Goal: Task Accomplishment & Management: Manage account settings

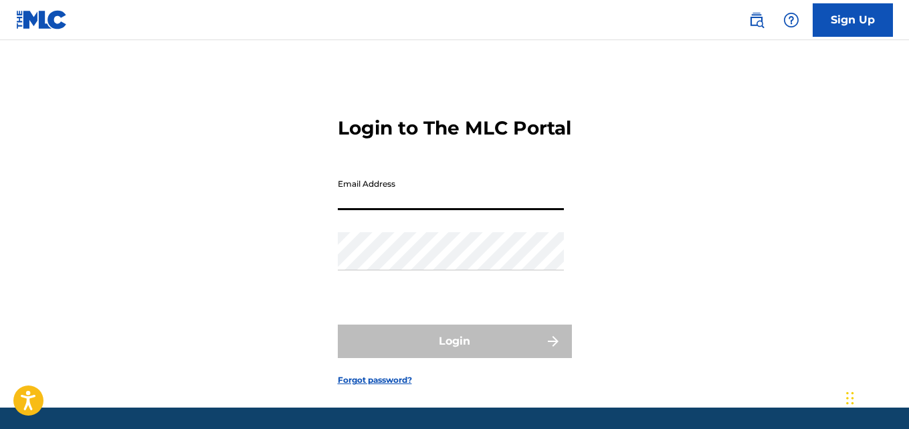
click at [487, 210] on input "Email Address" at bounding box center [451, 191] width 226 height 38
type input "[EMAIL_ADDRESS][DOMAIN_NAME]"
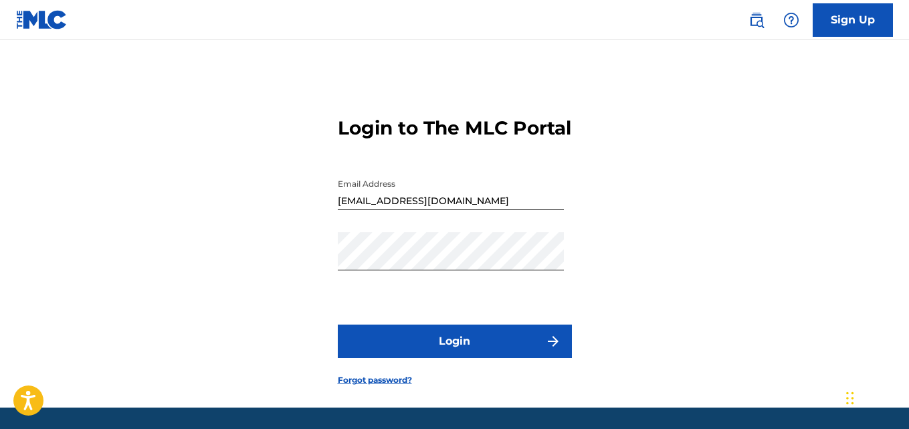
click at [494, 355] on button "Login" at bounding box center [455, 340] width 234 height 33
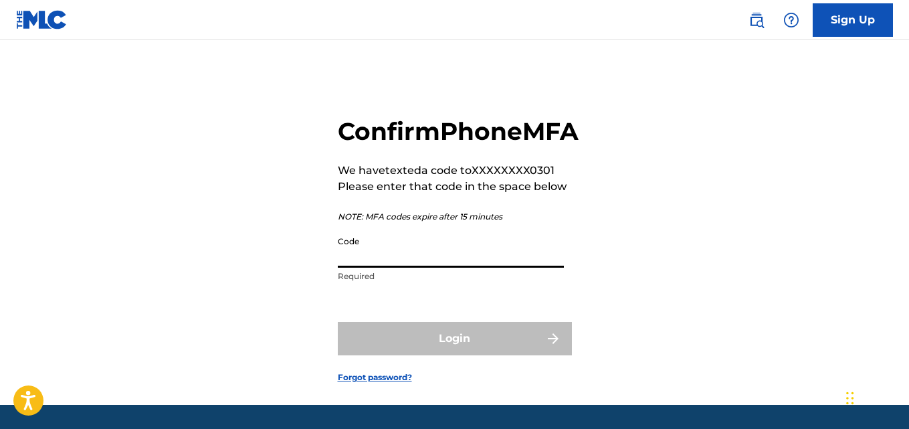
click at [425, 268] on input "Code" at bounding box center [451, 248] width 226 height 38
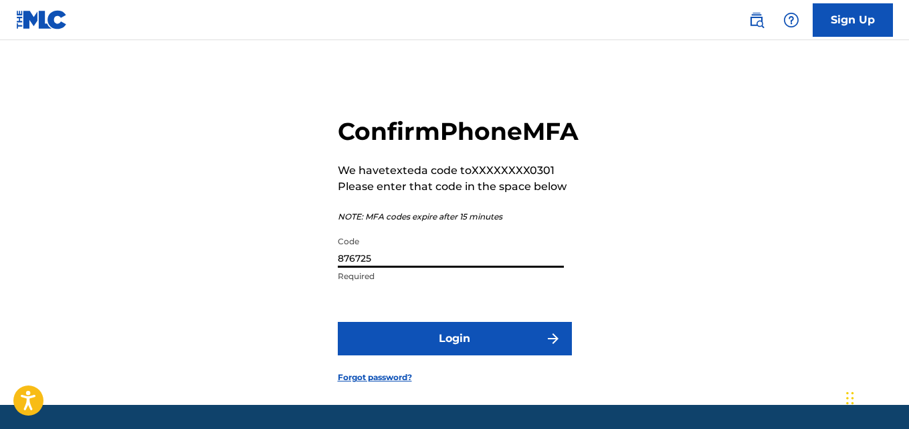
type input "876725"
click at [427, 355] on button "Login" at bounding box center [455, 338] width 234 height 33
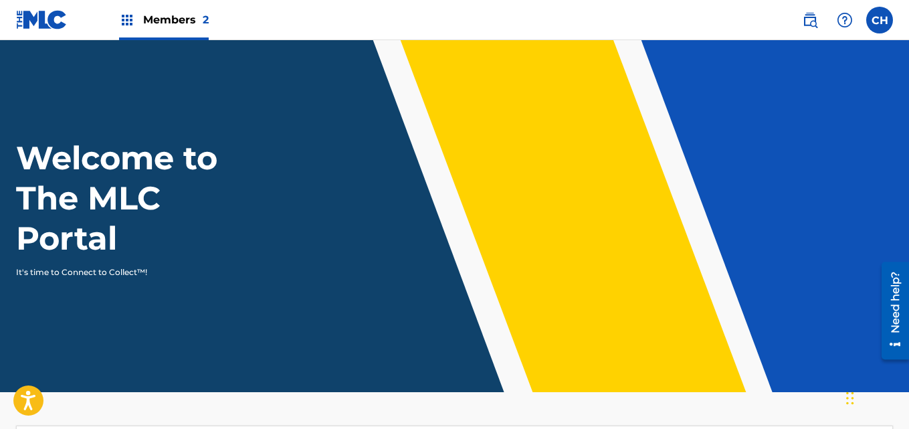
click at [143, 18] on span "Members 2" at bounding box center [176, 19] width 66 height 15
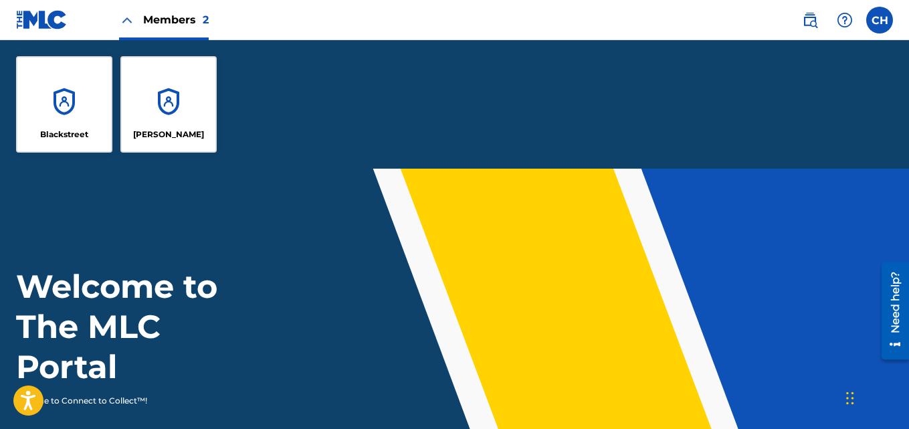
click at [79, 93] on div "Blackstreet" at bounding box center [64, 104] width 96 height 96
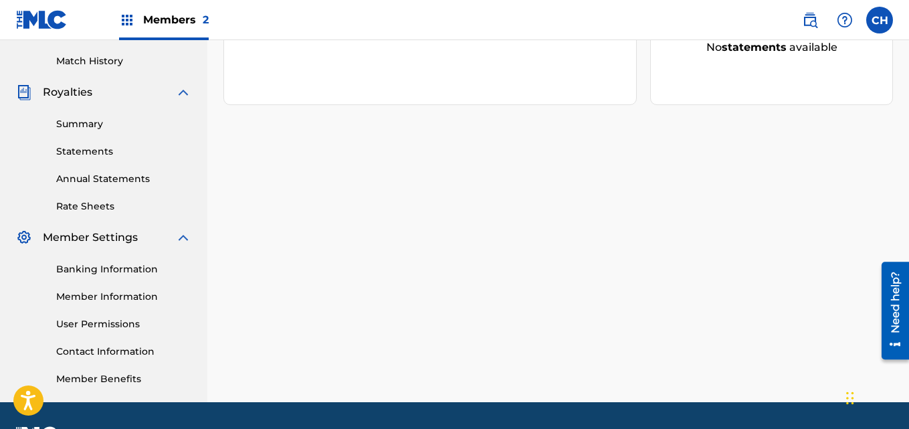
scroll to position [377, 0]
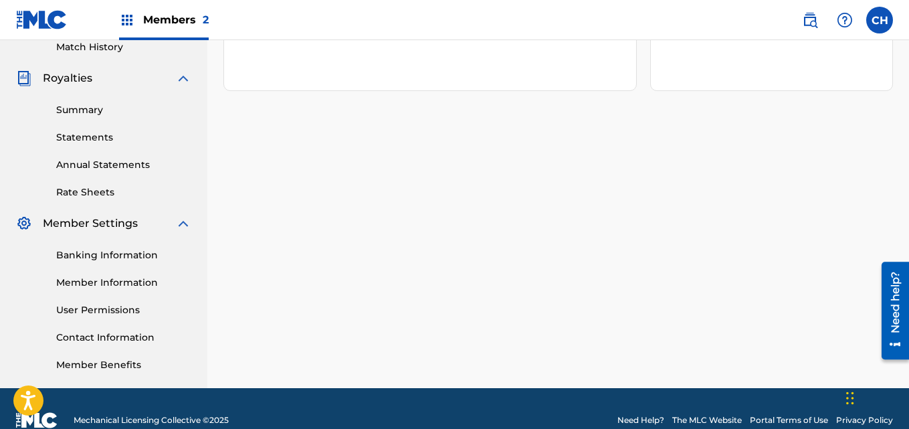
click at [148, 251] on link "Banking Information" at bounding box center [123, 255] width 135 height 14
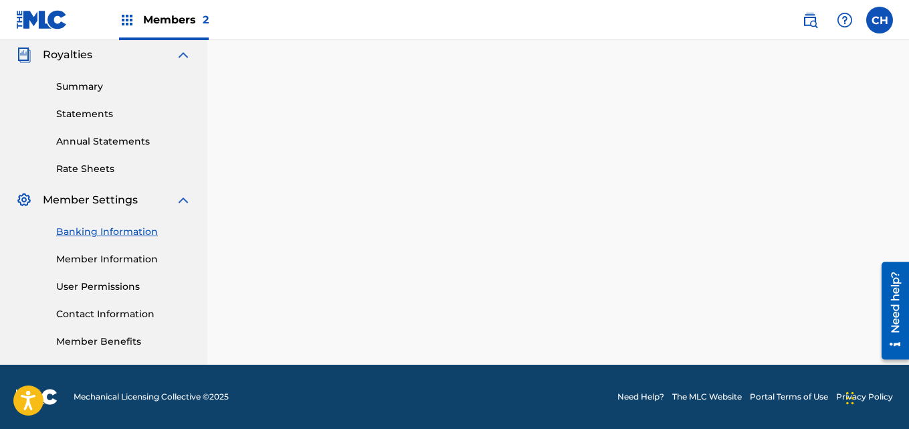
scroll to position [401, 0]
click at [160, 253] on link "Member Information" at bounding box center [123, 259] width 135 height 14
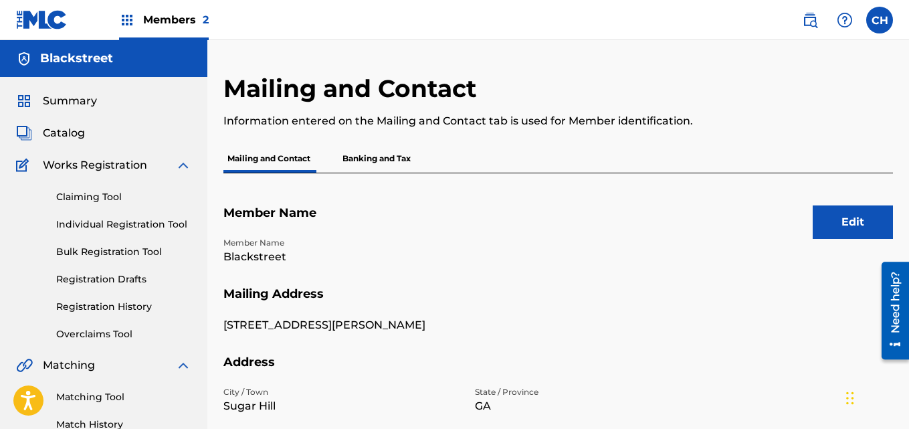
click at [385, 150] on p "Banking and Tax" at bounding box center [376, 158] width 76 height 28
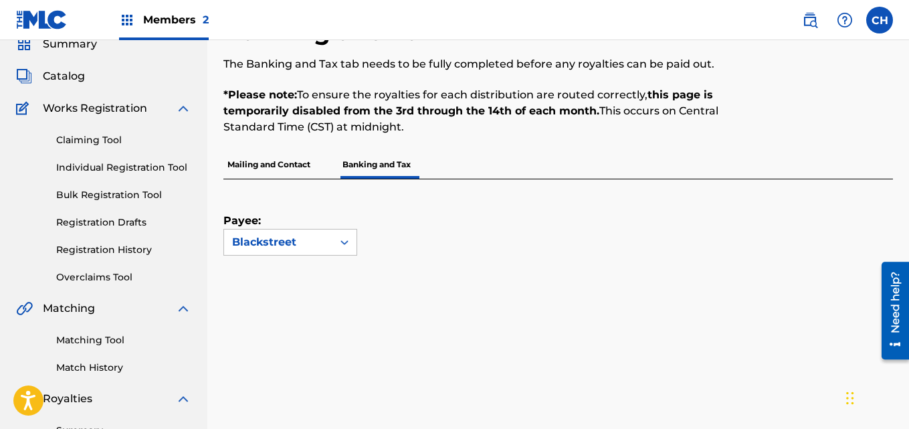
scroll to position [49, 0]
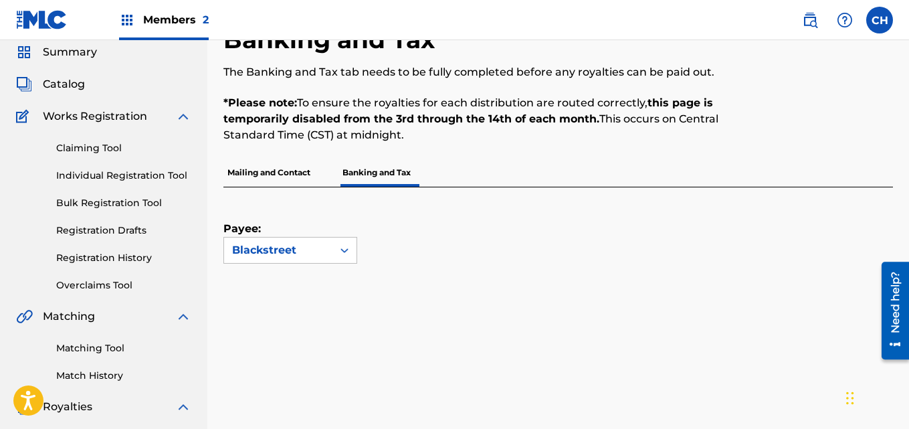
click at [89, 141] on link "Claiming Tool" at bounding box center [123, 148] width 135 height 14
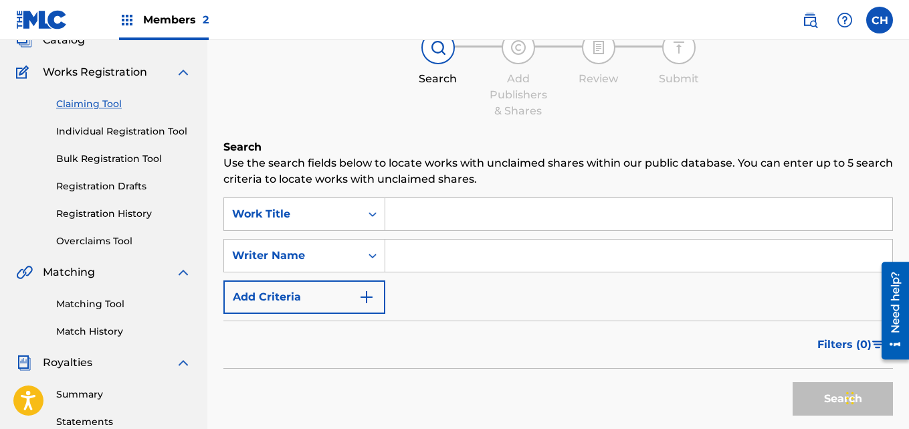
scroll to position [90, 0]
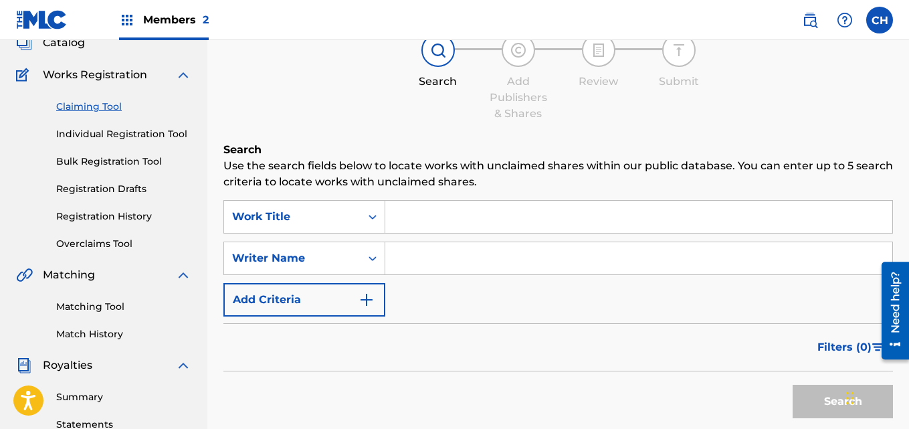
click at [106, 211] on link "Registration History" at bounding box center [123, 216] width 135 height 14
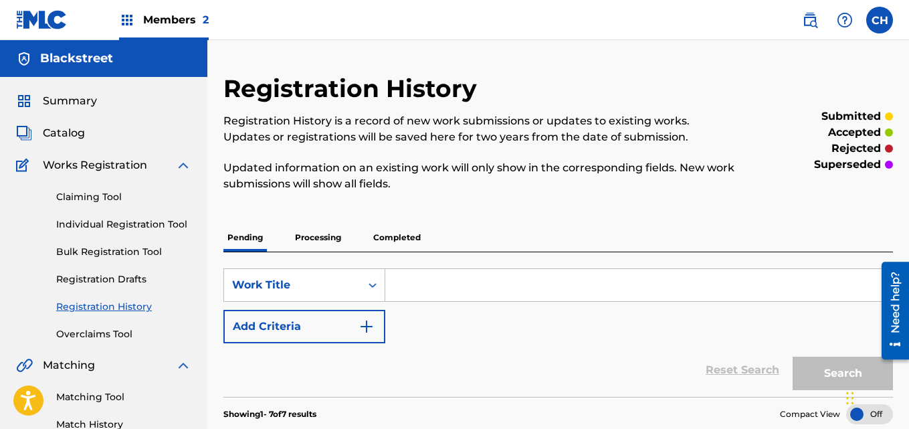
click at [82, 195] on link "Claiming Tool" at bounding box center [123, 197] width 135 height 14
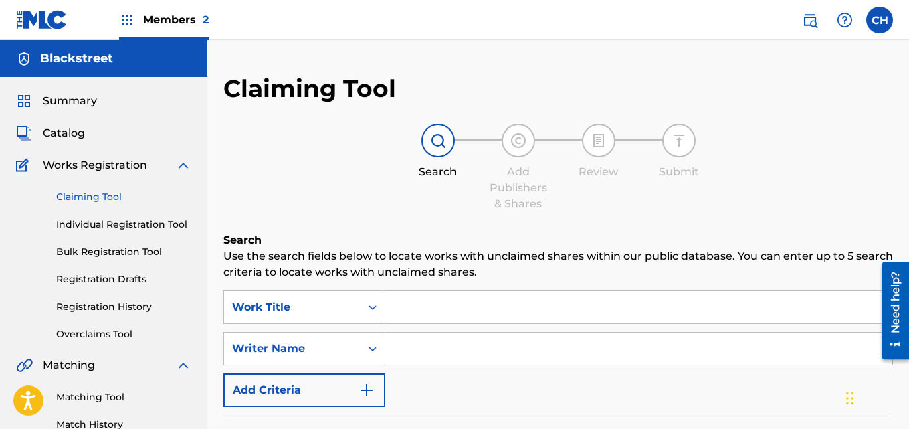
click at [480, 311] on input "Search Form" at bounding box center [638, 307] width 507 height 32
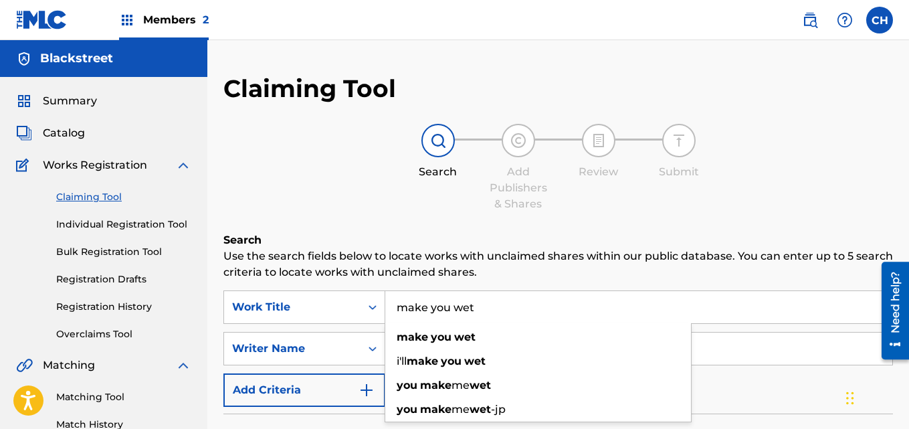
type input "make you wet"
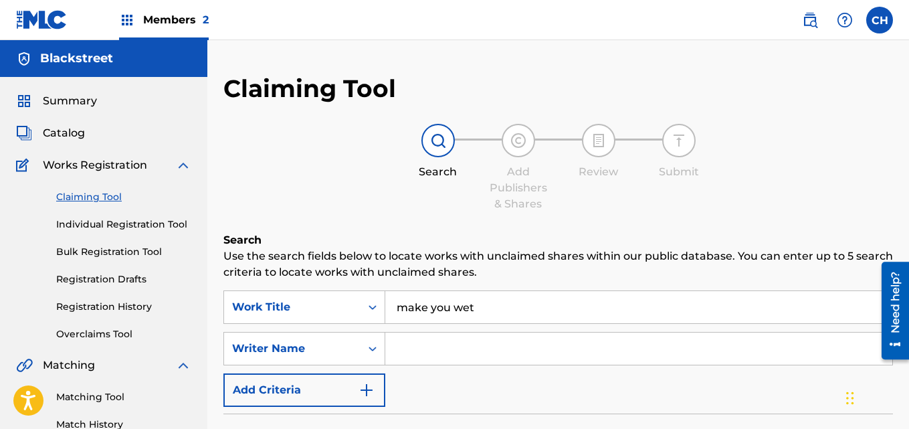
click at [608, 264] on p "Use the search fields below to locate works with unclaimed shares within our pu…" at bounding box center [557, 264] width 669 height 32
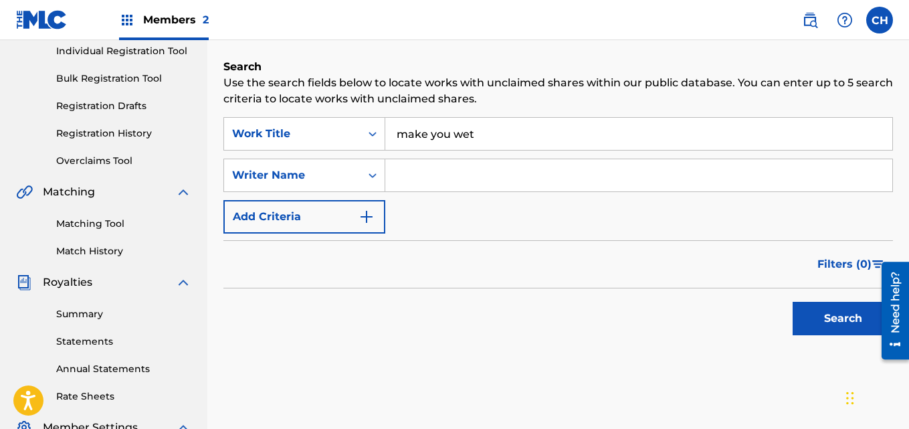
scroll to position [175, 0]
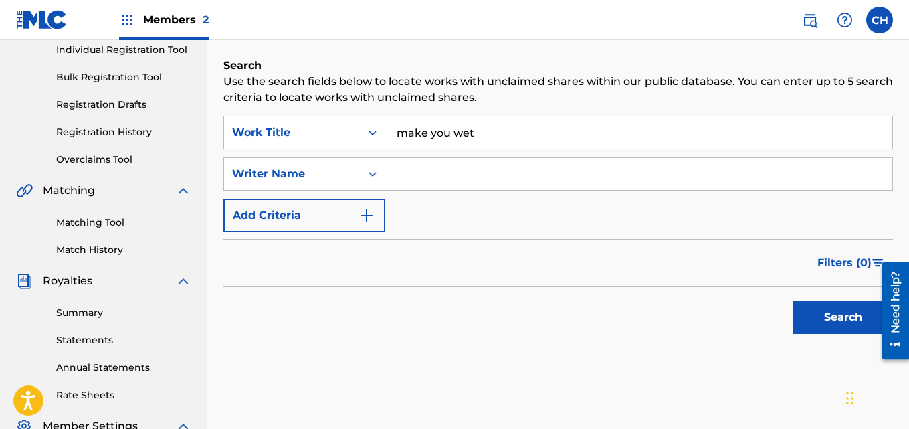
click at [841, 314] on button "Search" at bounding box center [843, 316] width 100 height 33
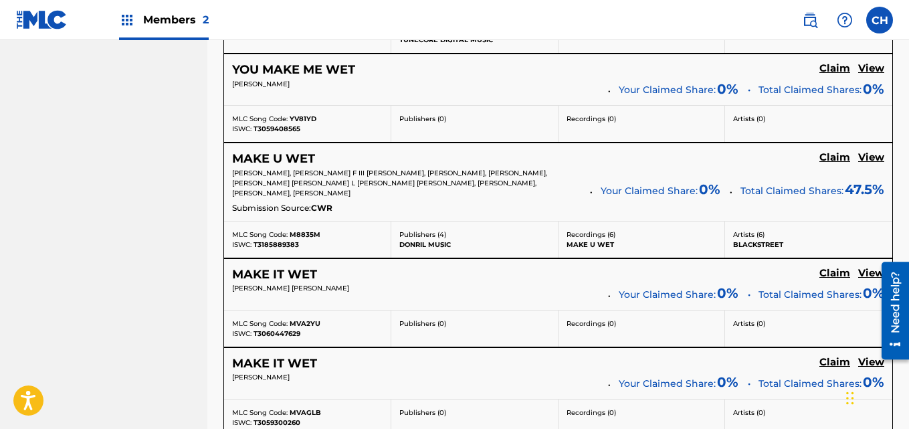
scroll to position [784, 0]
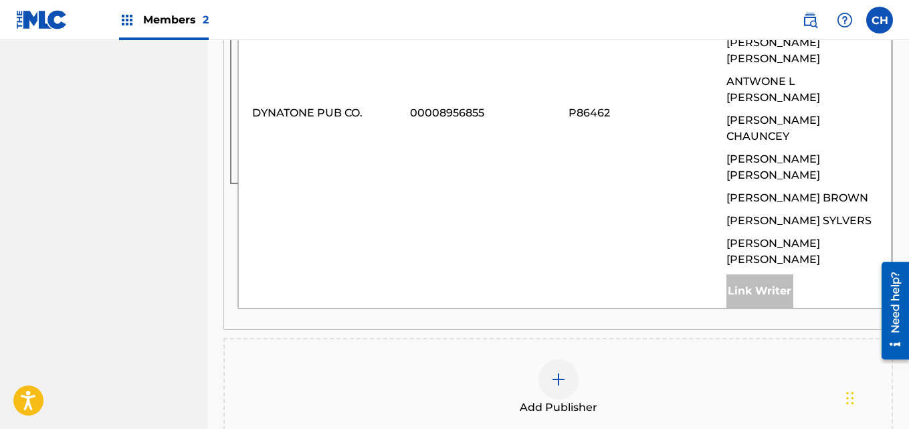
click at [563, 371] on img at bounding box center [558, 379] width 16 height 16
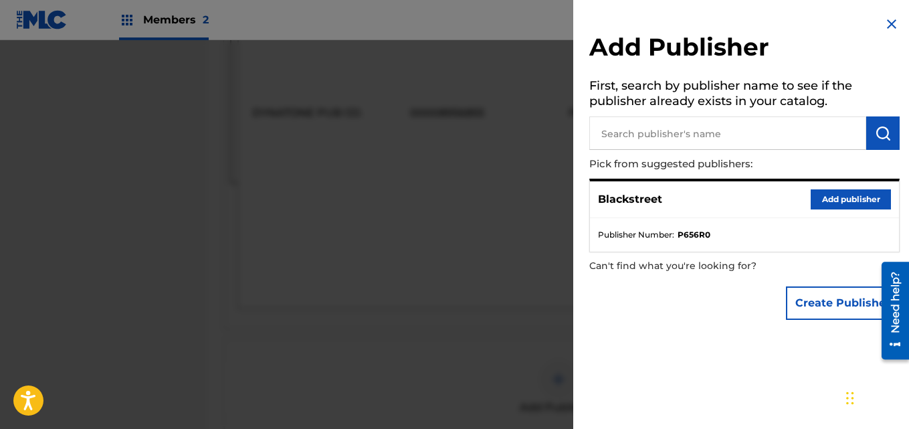
click at [825, 205] on button "Add publisher" at bounding box center [851, 199] width 80 height 20
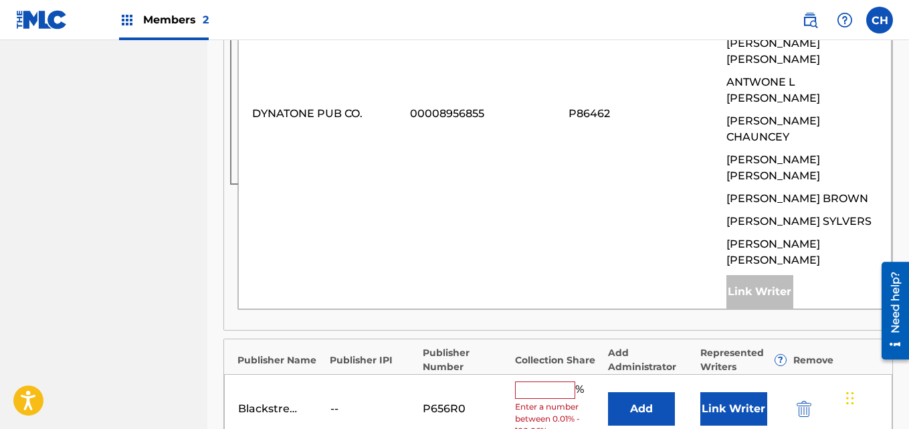
scroll to position [791, 0]
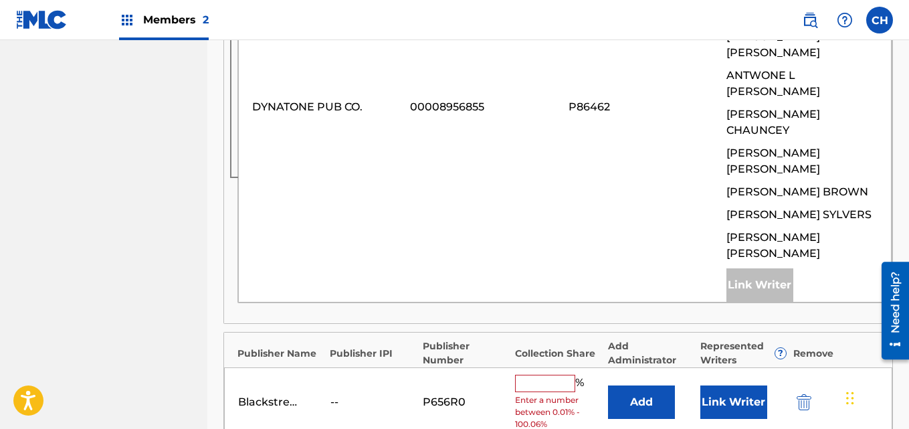
click at [544, 375] on input "text" at bounding box center [545, 383] width 60 height 17
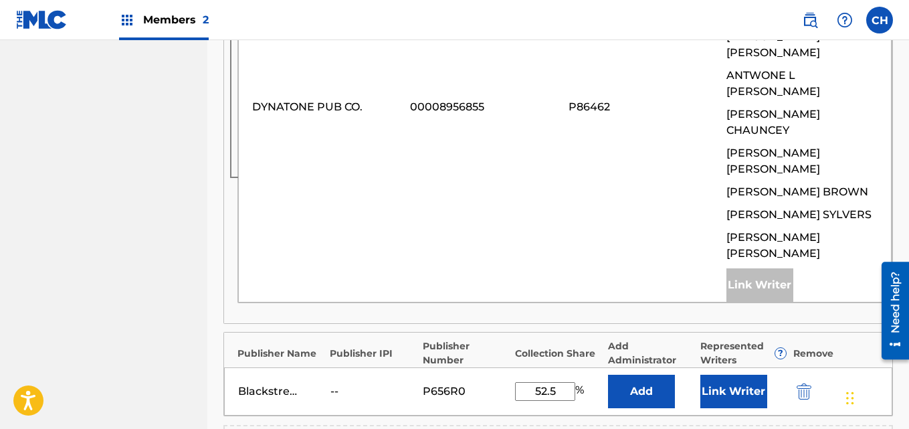
type input "52.5"
click at [746, 375] on button "Link Writer" at bounding box center [733, 391] width 67 height 33
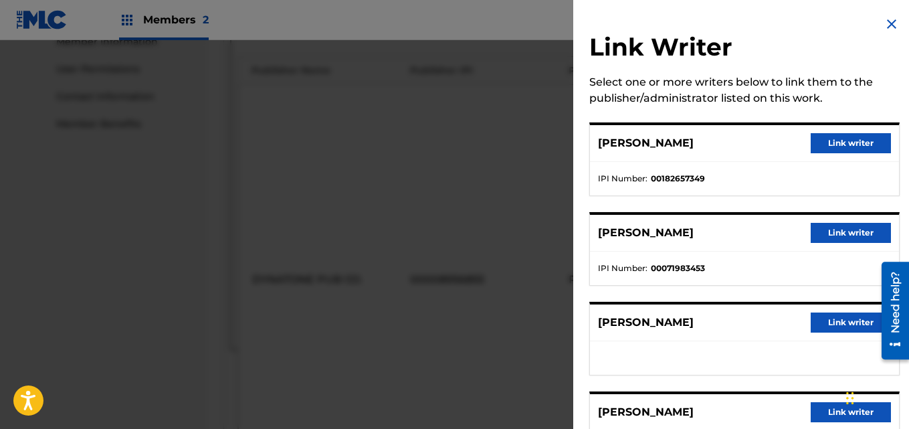
scroll to position [615, 0]
click at [891, 150] on div "[PERSON_NAME] Link writer" at bounding box center [744, 143] width 309 height 37
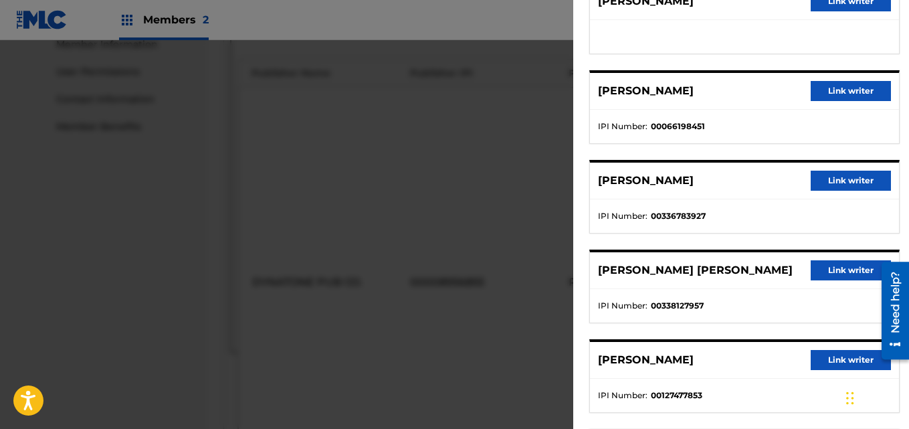
scroll to position [348, 0]
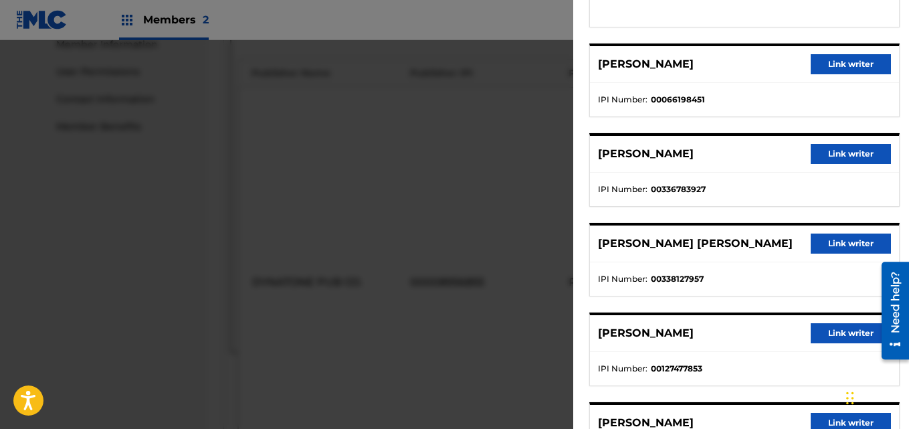
click at [844, 249] on button "Link writer" at bounding box center [851, 243] width 80 height 20
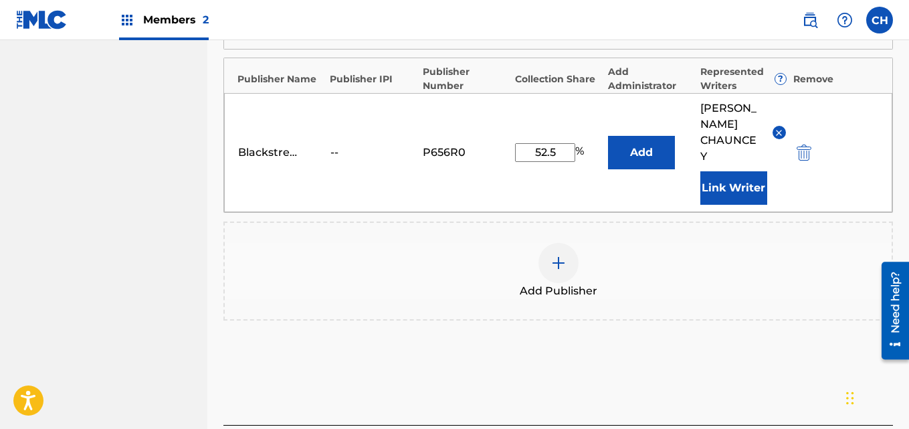
scroll to position [1076, 0]
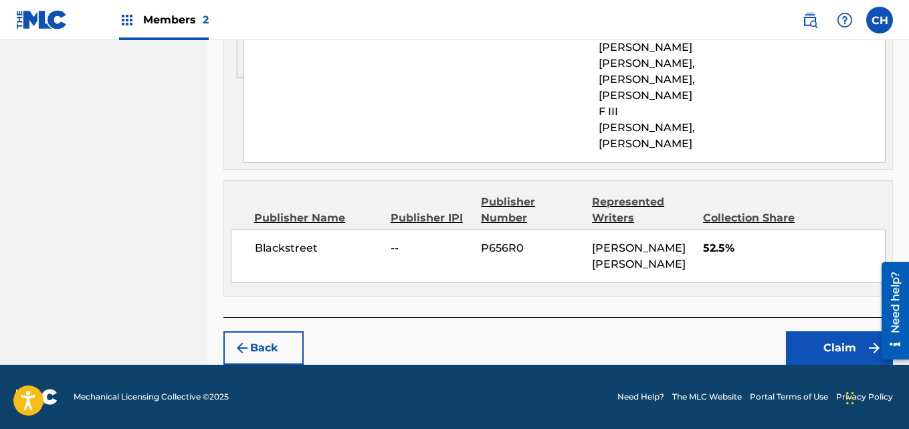
scroll to position [1218, 0]
click at [837, 348] on button "Claim" at bounding box center [839, 347] width 107 height 33
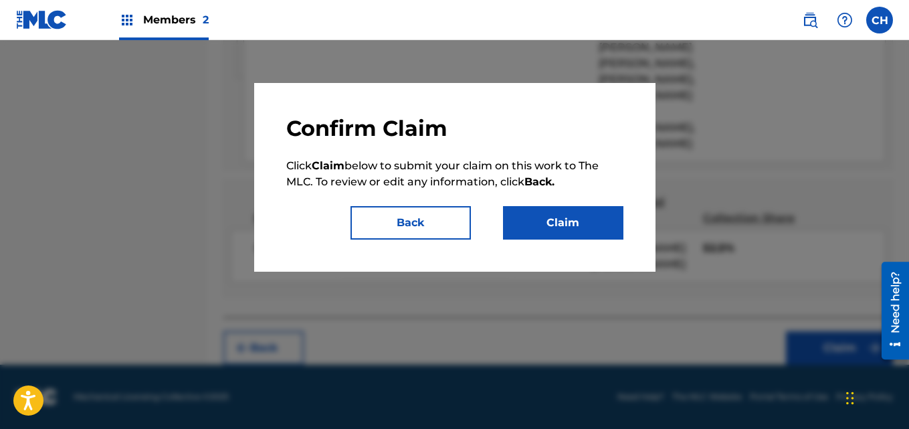
click at [598, 222] on button "Claim" at bounding box center [563, 222] width 120 height 33
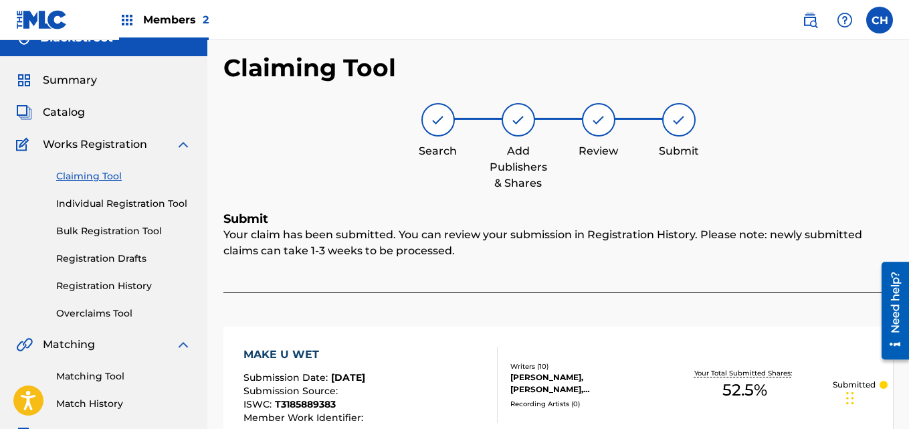
scroll to position [15, 0]
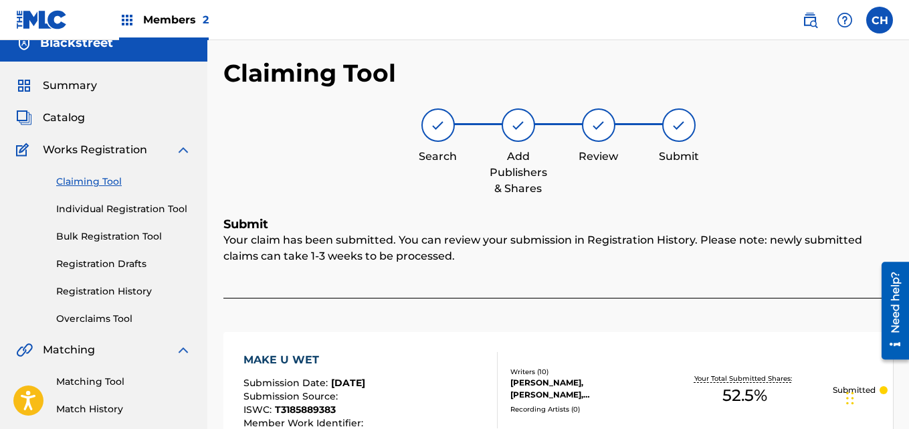
click at [93, 179] on link "Claiming Tool" at bounding box center [123, 182] width 135 height 14
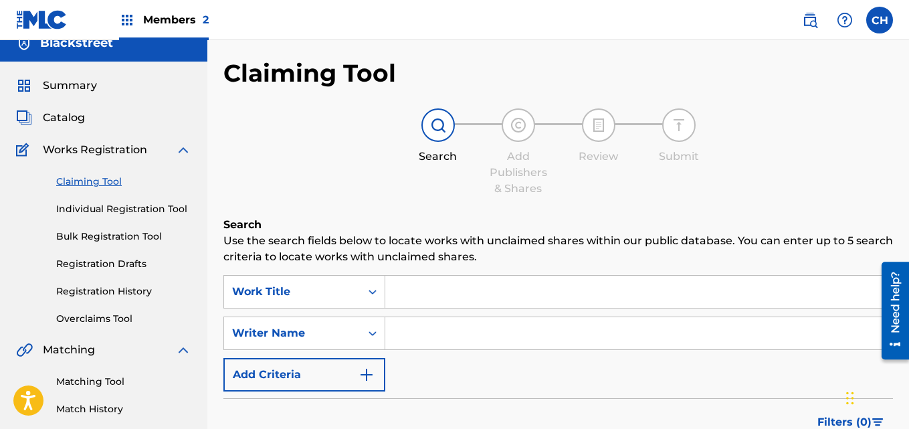
scroll to position [0, 0]
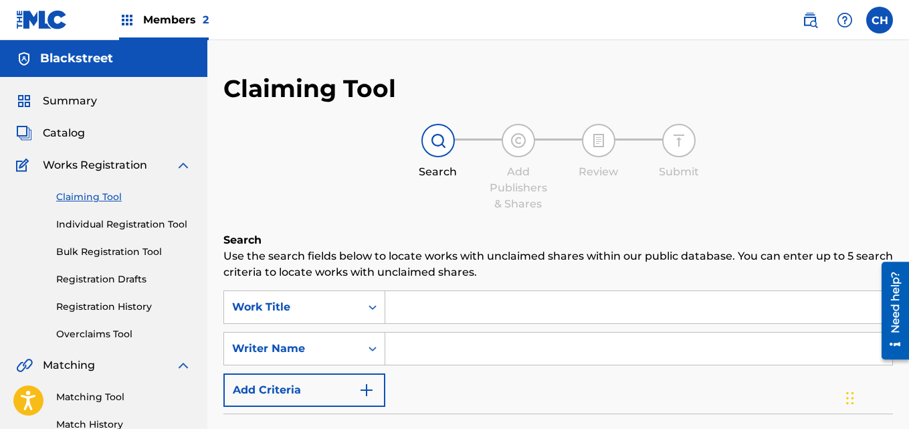
click at [483, 312] on input "Search Form" at bounding box center [638, 307] width 507 height 32
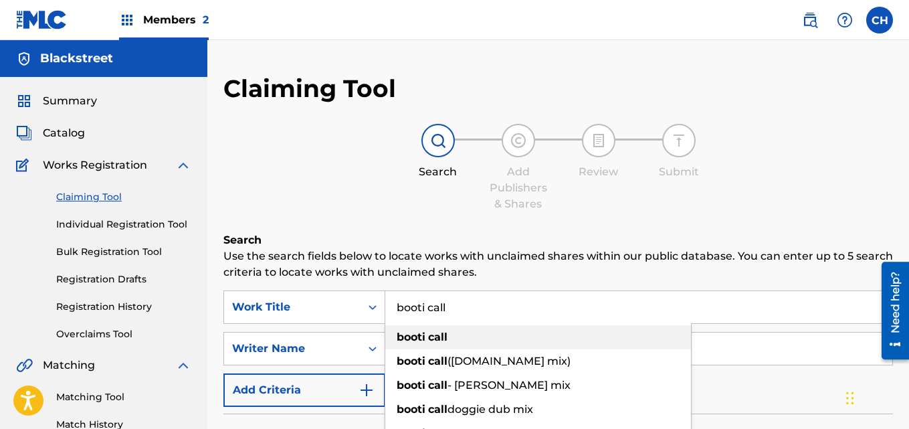
type input "booti call"
click at [487, 332] on div "booti call" at bounding box center [538, 337] width 306 height 24
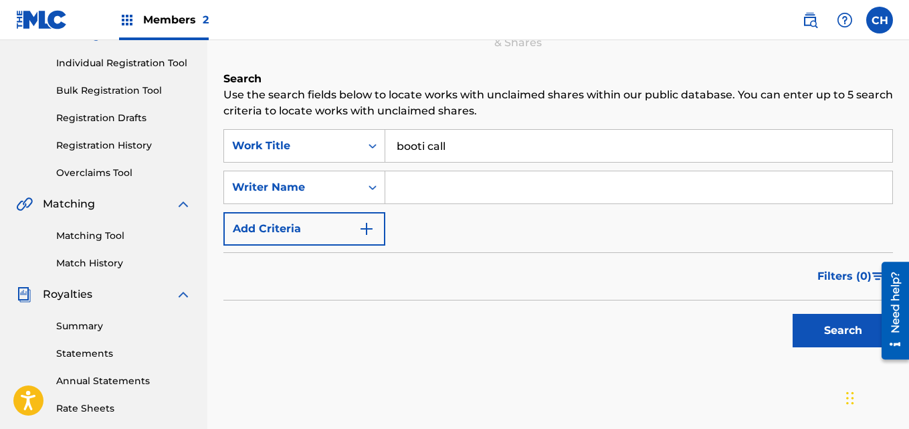
scroll to position [167, 0]
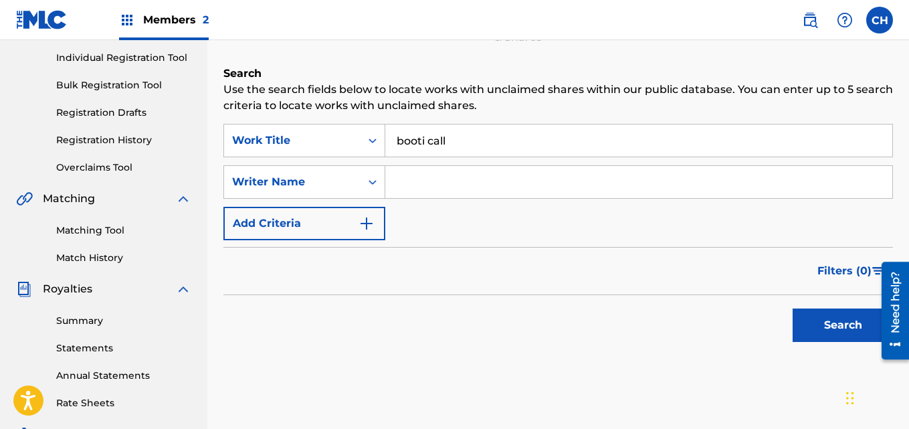
click at [822, 319] on button "Search" at bounding box center [843, 324] width 100 height 33
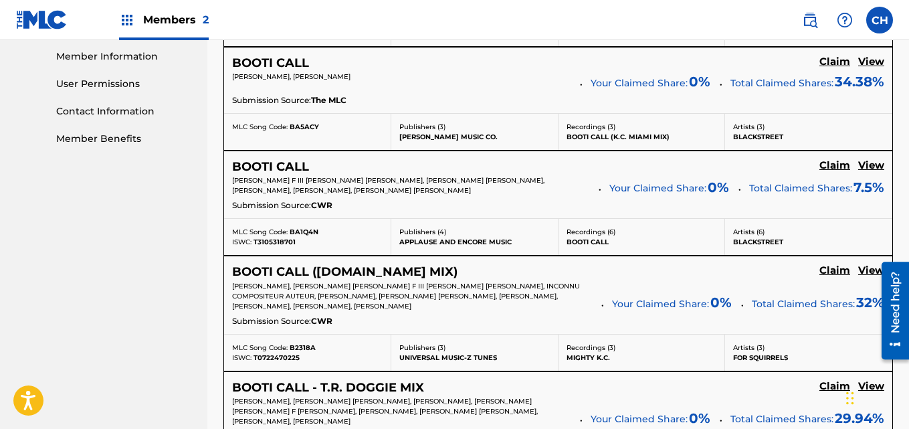
scroll to position [607, 0]
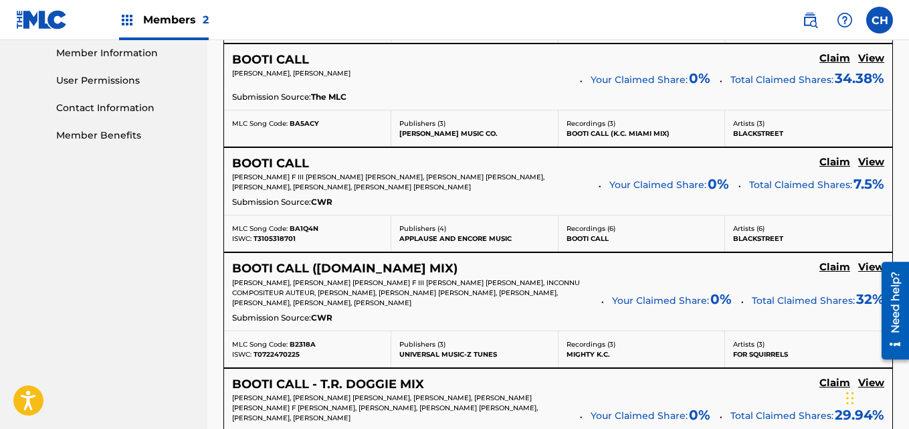
click at [868, 163] on h5 "View" at bounding box center [871, 162] width 26 height 13
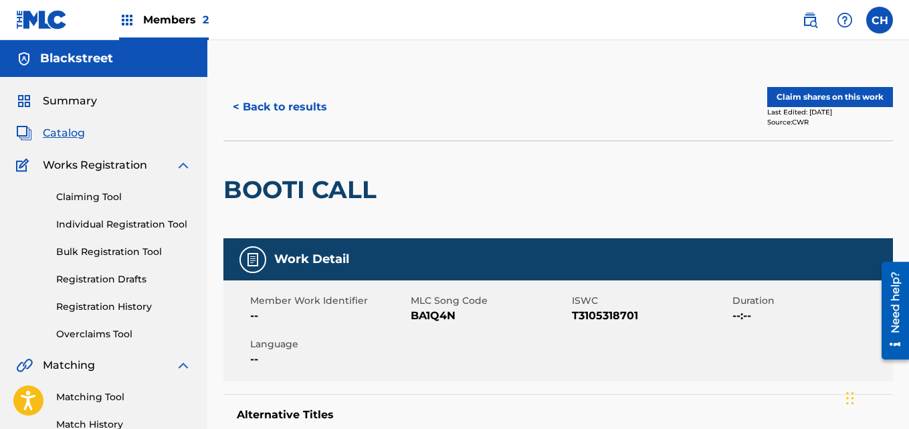
click at [863, 92] on button "Claim shares on this work" at bounding box center [830, 97] width 126 height 20
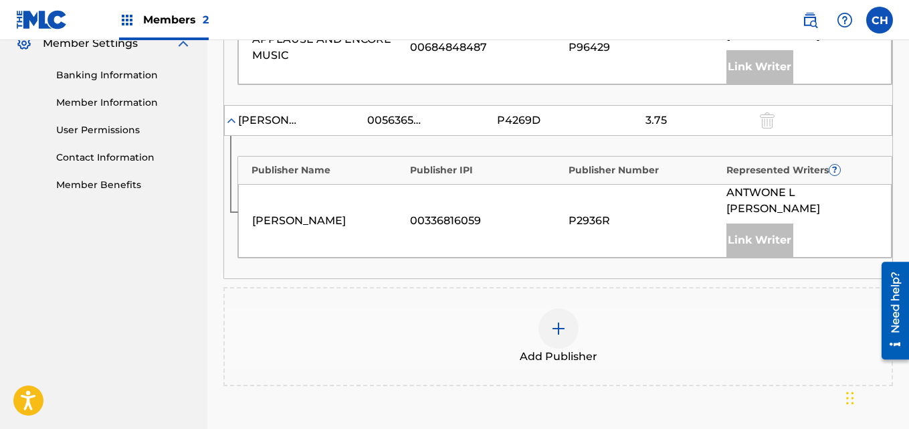
scroll to position [561, 0]
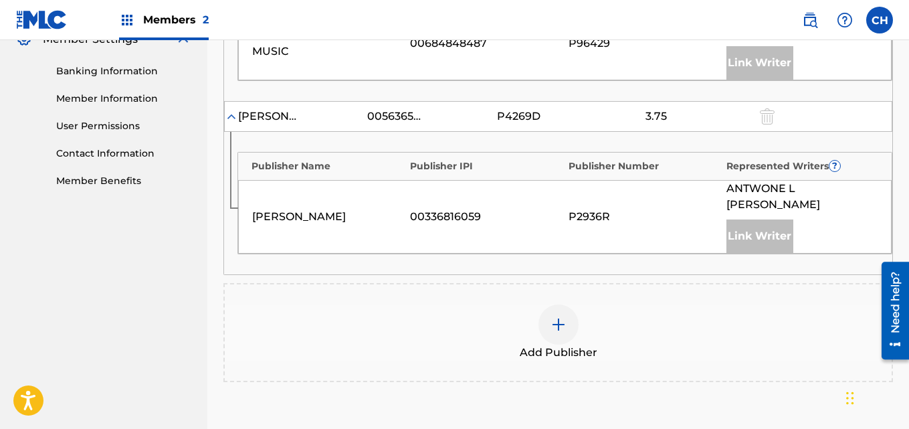
click at [576, 304] on div "Add Publisher" at bounding box center [558, 332] width 667 height 56
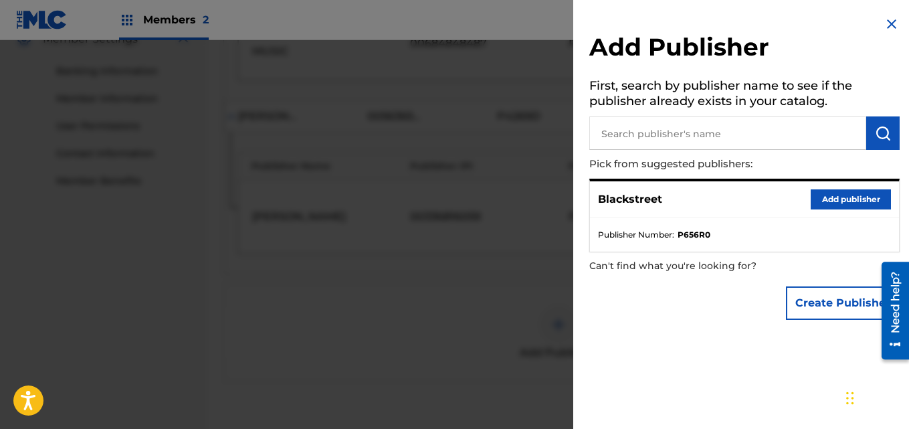
click at [829, 201] on button "Add publisher" at bounding box center [851, 199] width 80 height 20
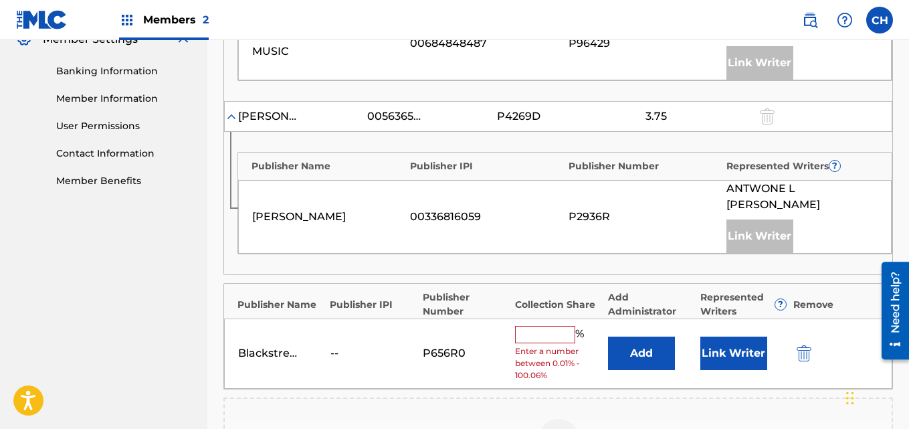
click at [562, 326] on input "text" at bounding box center [545, 334] width 60 height 17
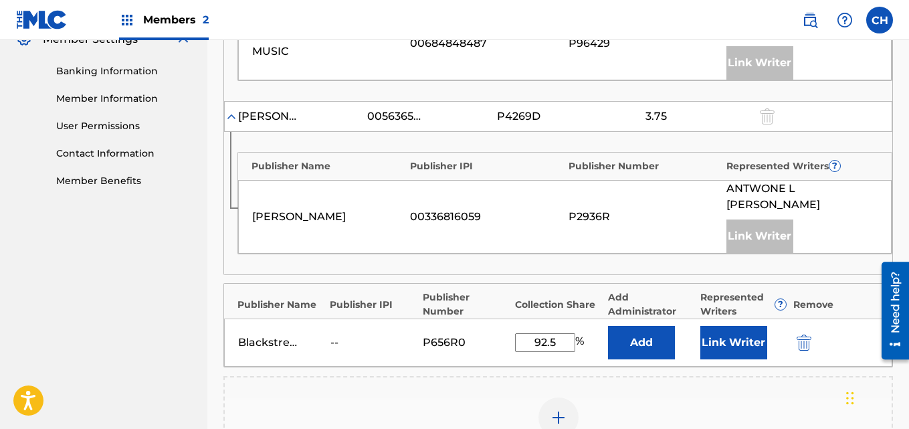
type input "92.5"
click at [719, 326] on button "Link Writer" at bounding box center [733, 342] width 67 height 33
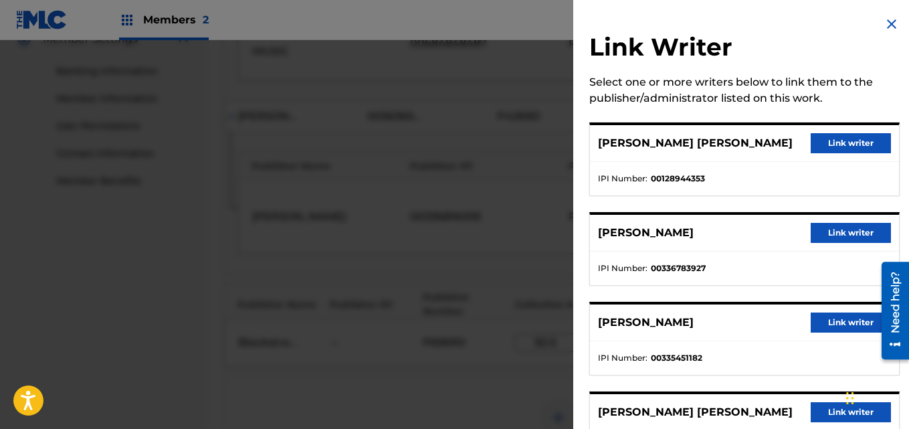
click at [903, 168] on div "Link Writer Select one or more writers below to link them to the publisher/admi…" at bounding box center [744, 338] width 342 height 676
click at [821, 409] on button "Link writer" at bounding box center [851, 412] width 80 height 20
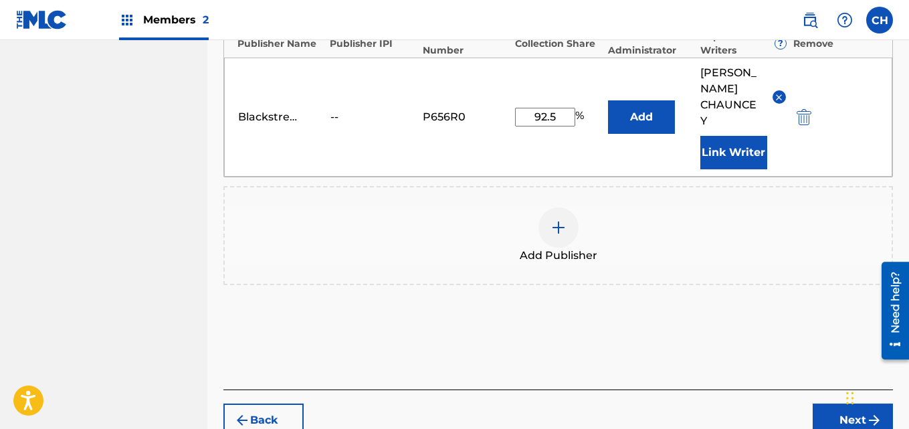
scroll to position [862, 0]
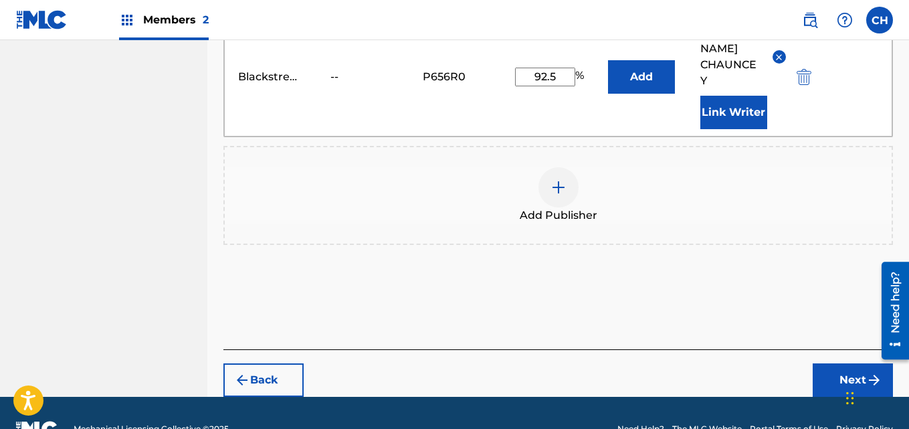
click at [831, 363] on button "Next" at bounding box center [853, 379] width 80 height 33
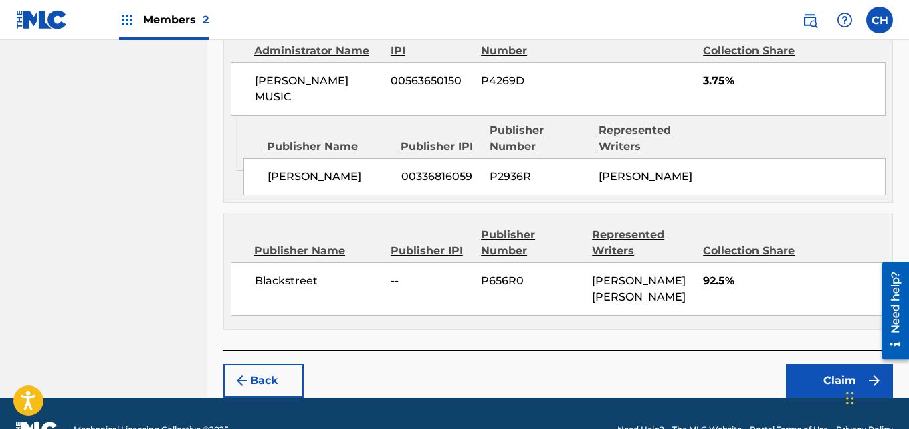
scroll to position [932, 0]
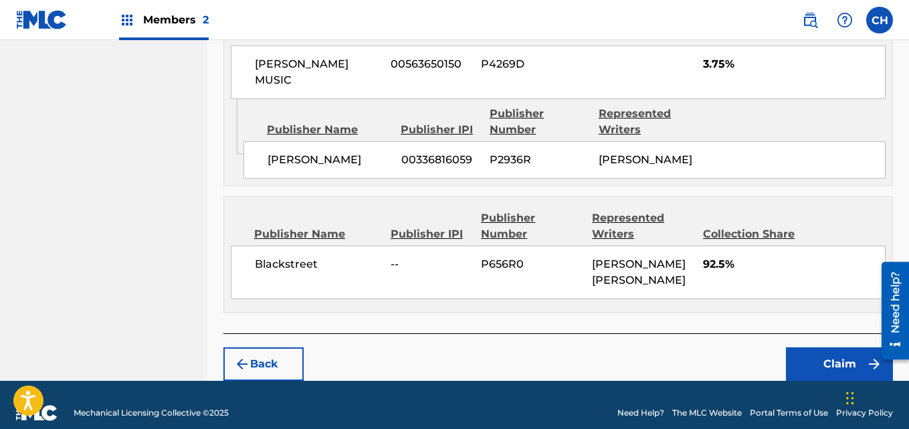
click at [840, 354] on button "Claim" at bounding box center [839, 363] width 107 height 33
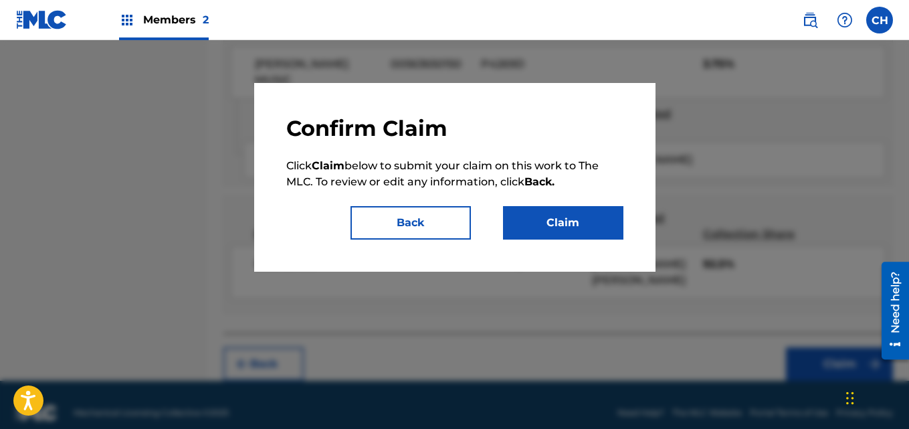
click at [605, 226] on button "Claim" at bounding box center [563, 222] width 120 height 33
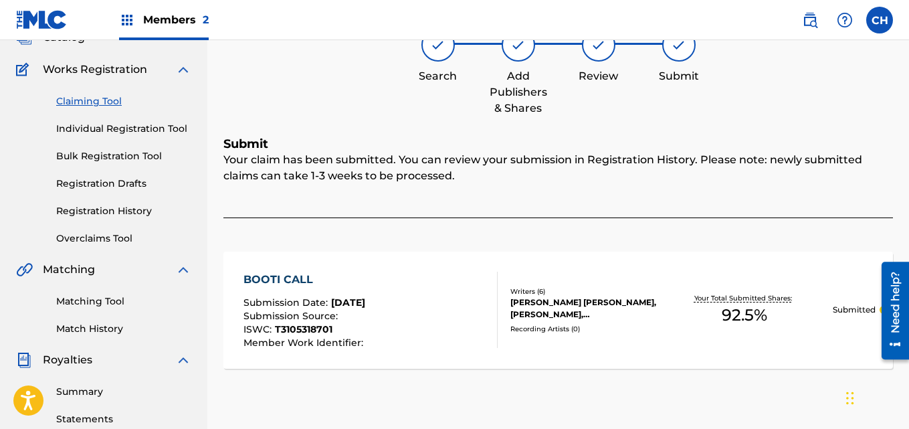
scroll to position [92, 0]
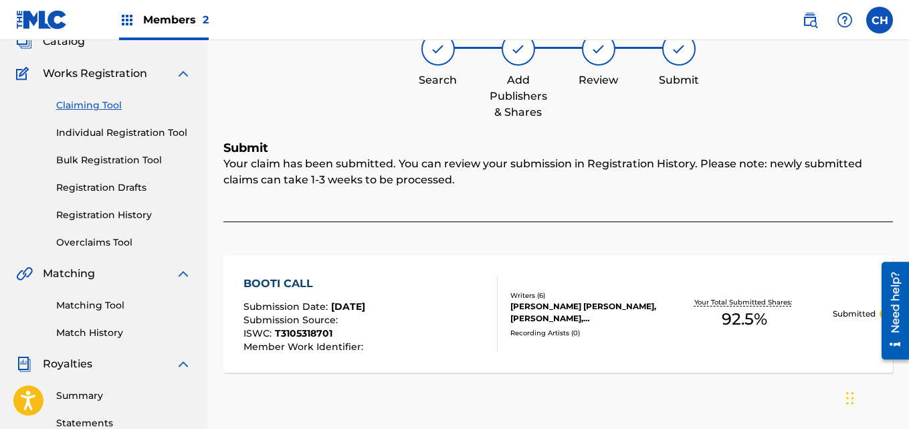
click at [103, 108] on link "Claiming Tool" at bounding box center [123, 105] width 135 height 14
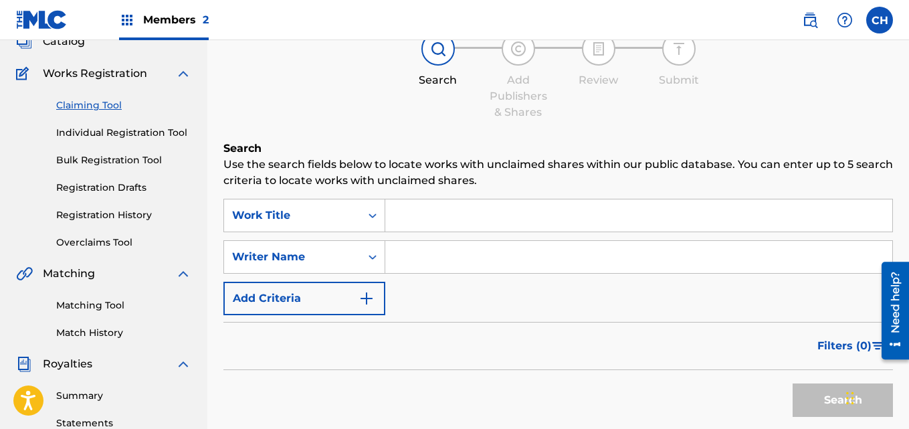
scroll to position [0, 0]
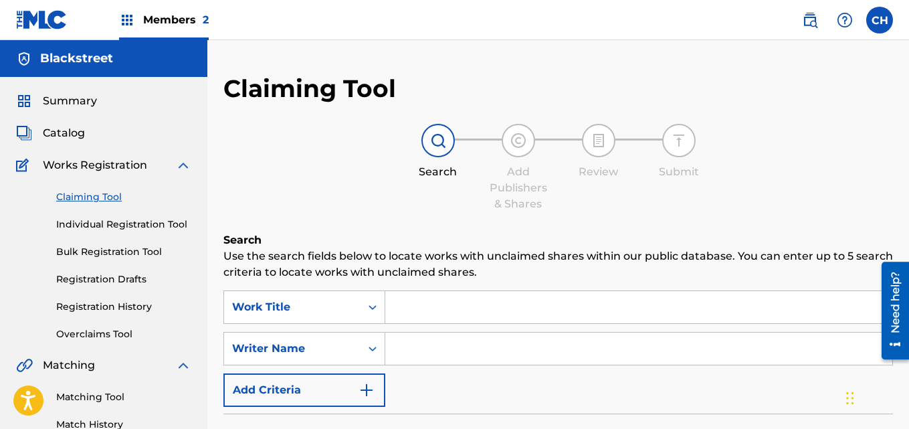
click at [419, 303] on input "Search Form" at bounding box center [638, 307] width 507 height 32
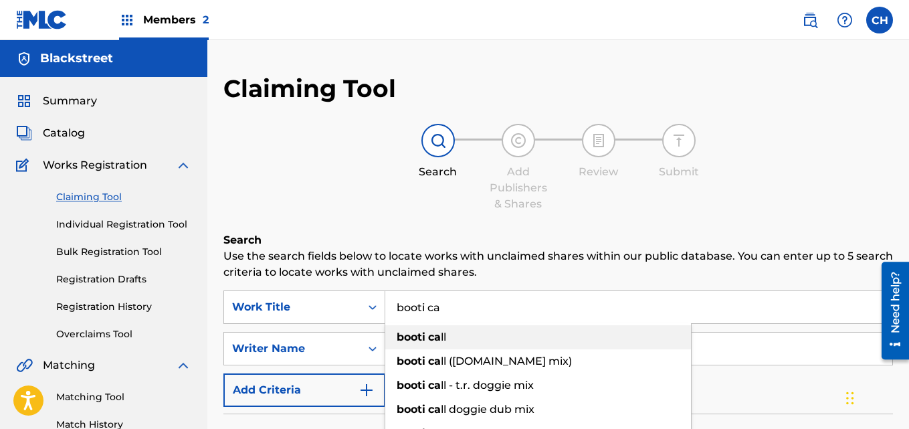
click at [427, 336] on span "Search Form" at bounding box center [426, 336] width 3 height 13
type input "booti call"
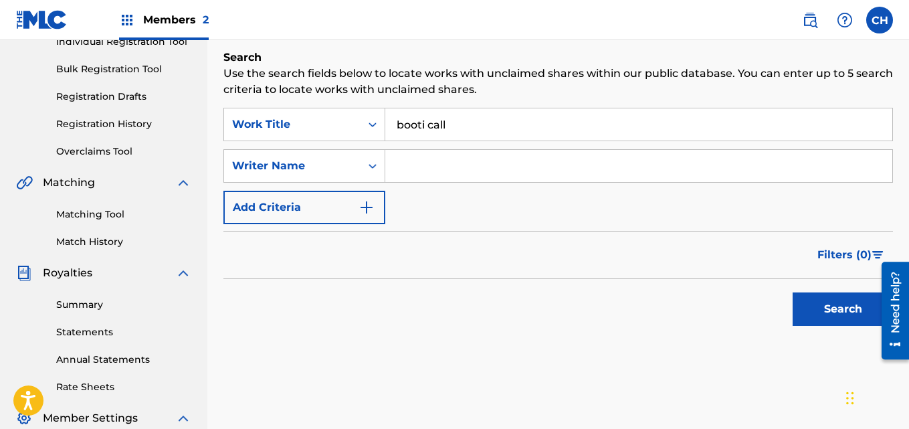
scroll to position [187, 0]
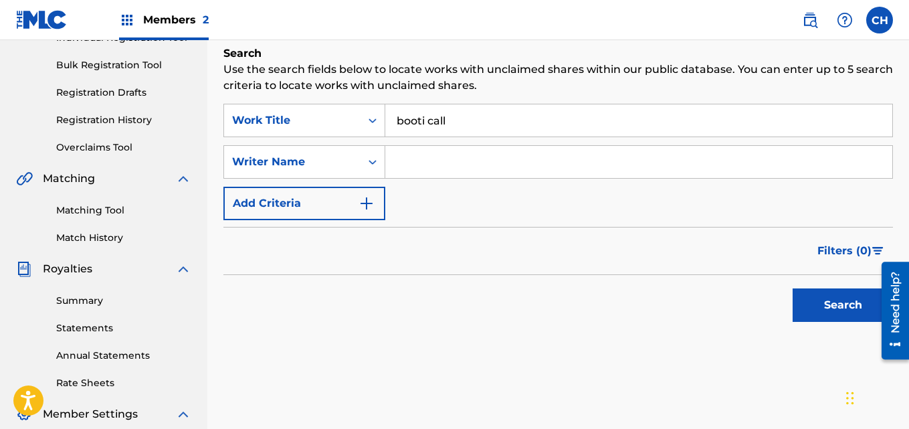
click at [841, 308] on button "Search" at bounding box center [843, 304] width 100 height 33
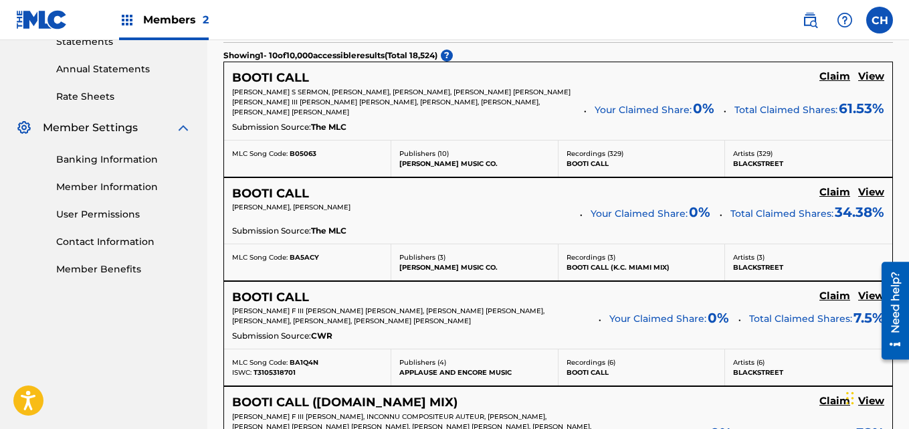
scroll to position [469, 0]
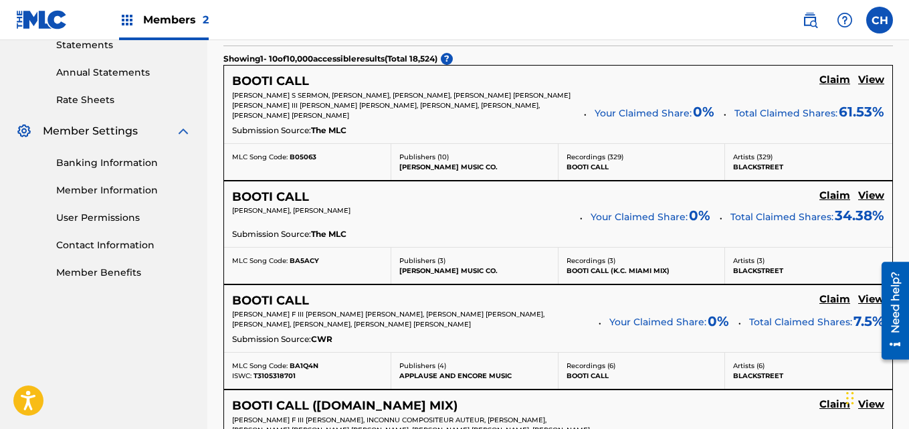
click at [833, 86] on h5 "Claim" at bounding box center [834, 80] width 31 height 13
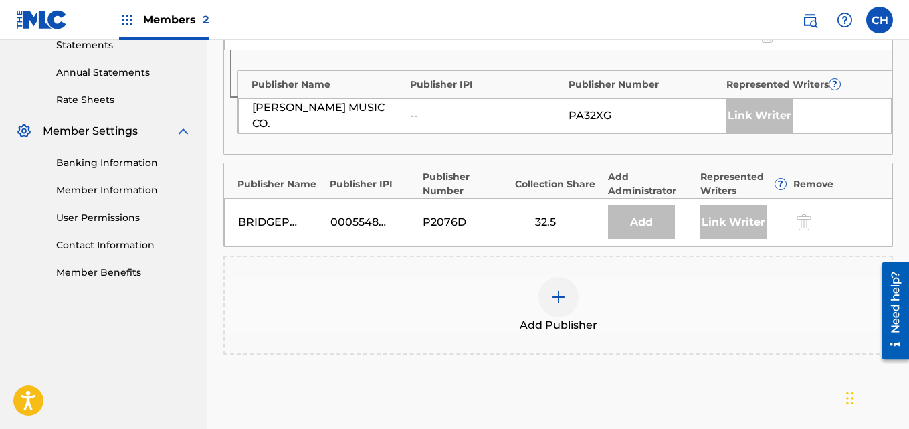
click at [560, 294] on img at bounding box center [558, 297] width 16 height 16
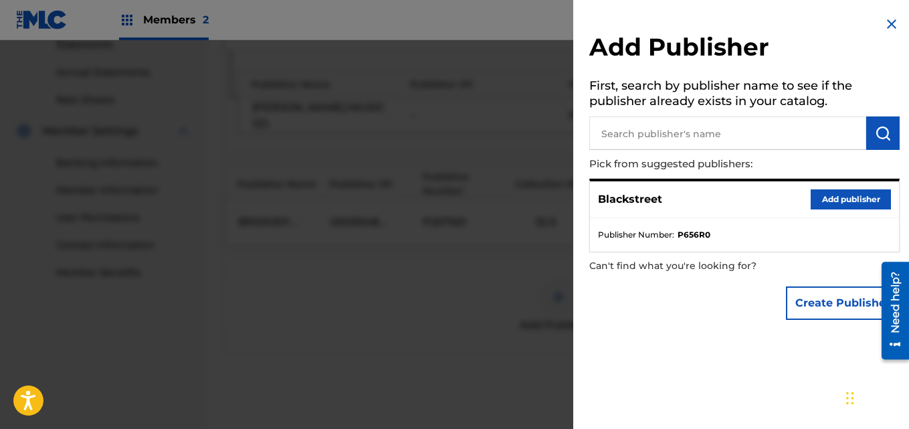
click at [827, 191] on button "Add publisher" at bounding box center [851, 199] width 80 height 20
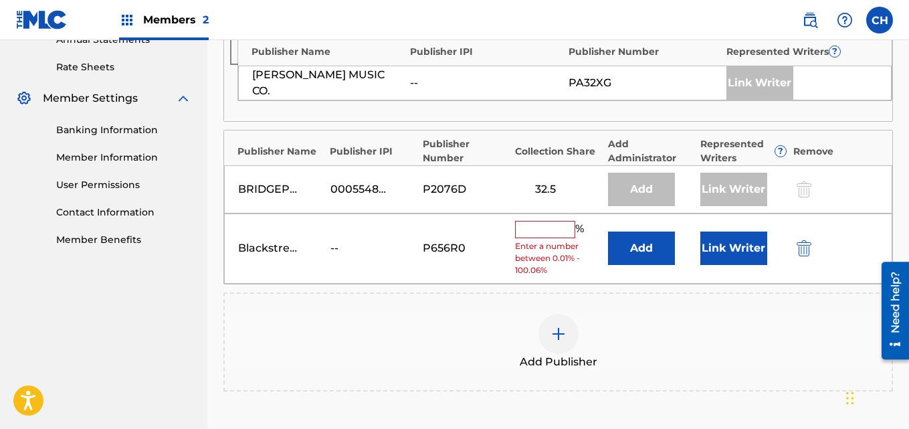
scroll to position [508, 0]
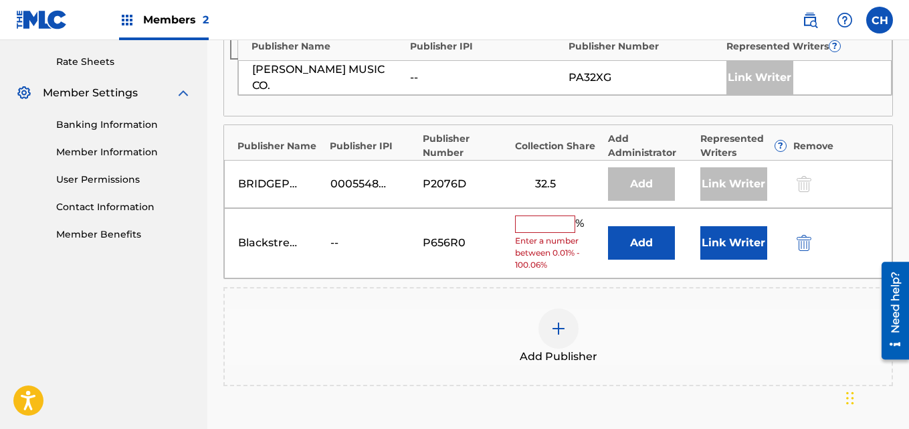
click at [554, 218] on input "text" at bounding box center [545, 223] width 60 height 17
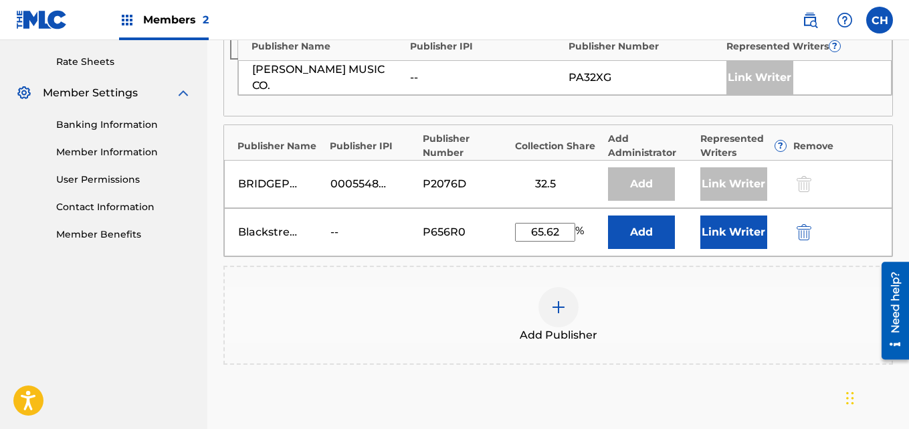
type input "65.62"
click at [746, 232] on button "Link Writer" at bounding box center [733, 231] width 67 height 33
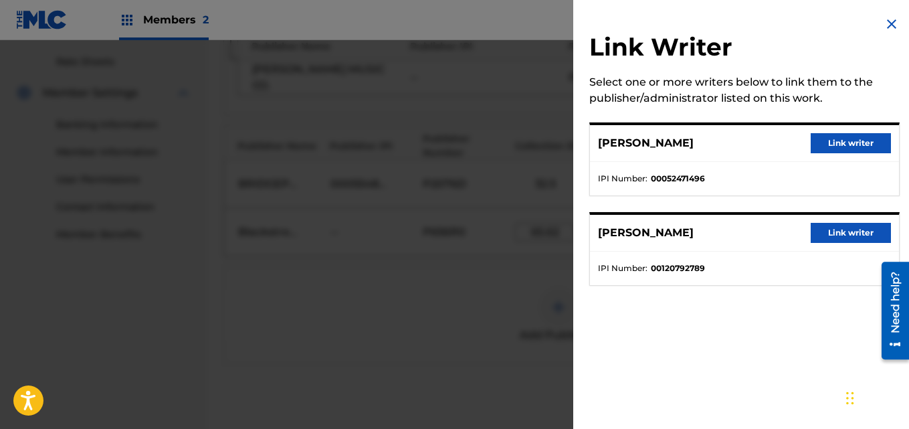
click at [891, 27] on img at bounding box center [891, 24] width 16 height 16
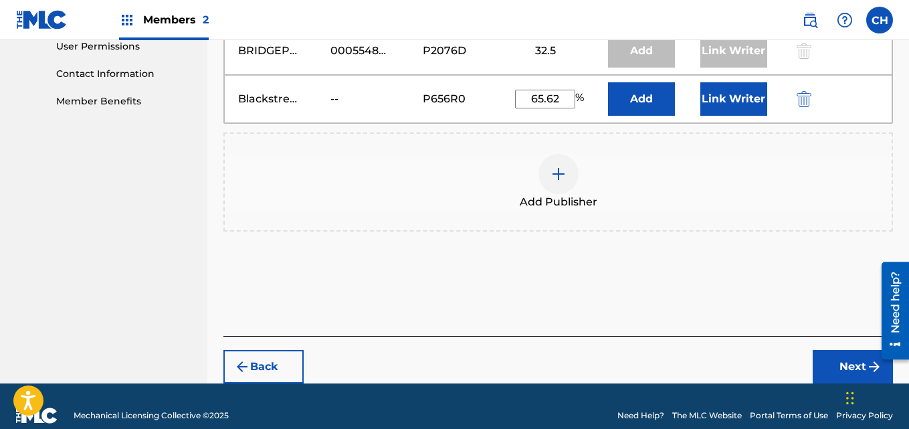
scroll to position [659, 0]
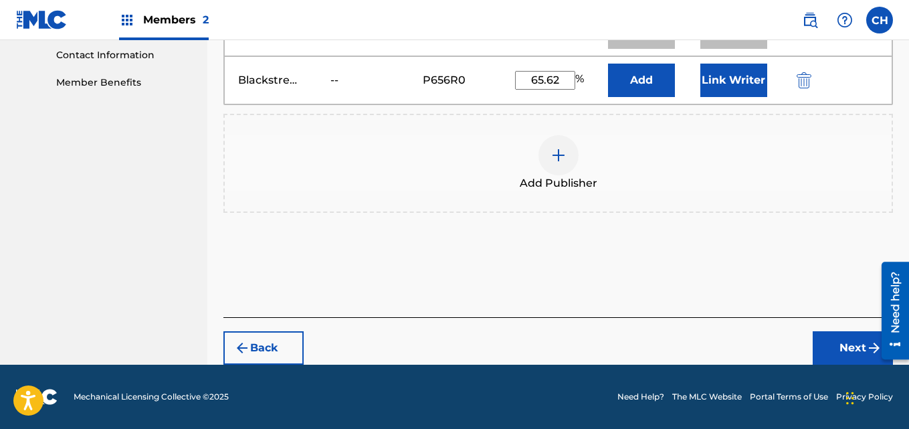
click at [837, 347] on button "Next" at bounding box center [853, 347] width 80 height 33
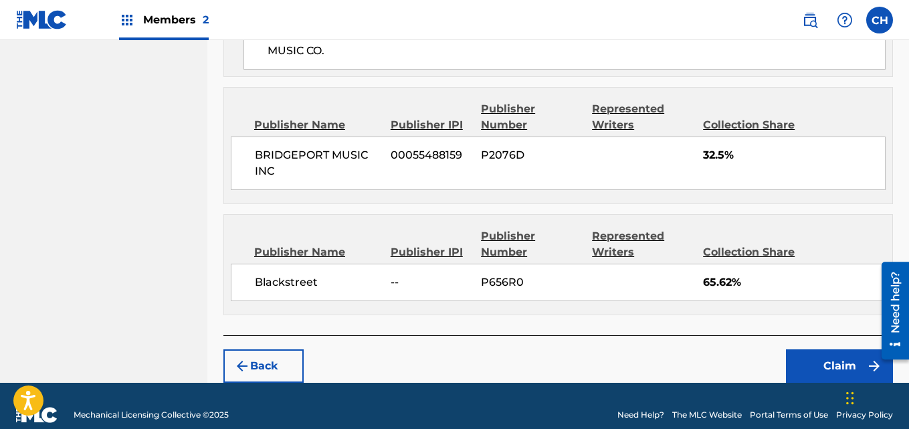
scroll to position [733, 0]
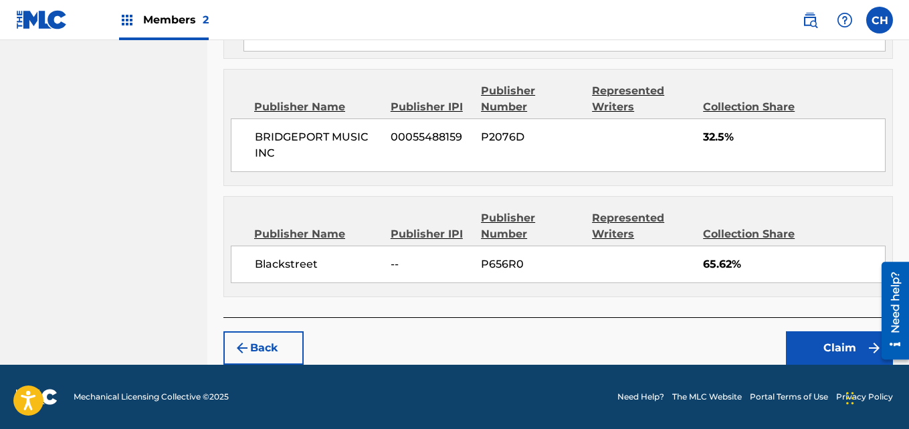
click at [824, 348] on button "Claim" at bounding box center [839, 347] width 107 height 33
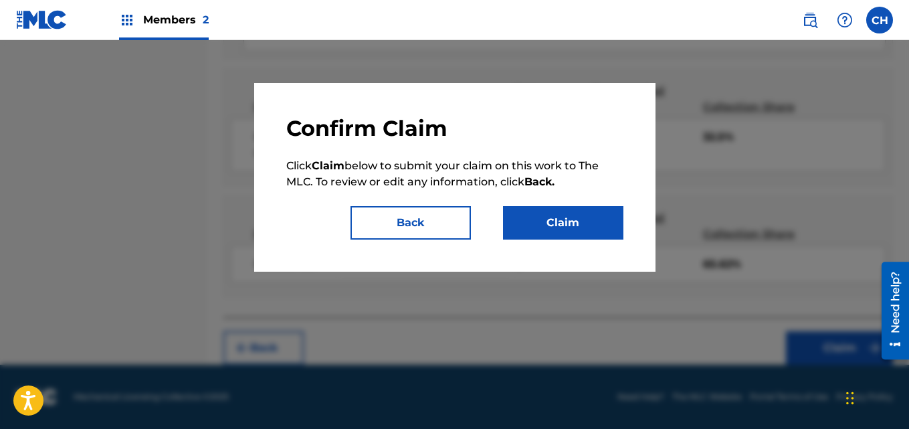
click at [603, 226] on button "Claim" at bounding box center [563, 222] width 120 height 33
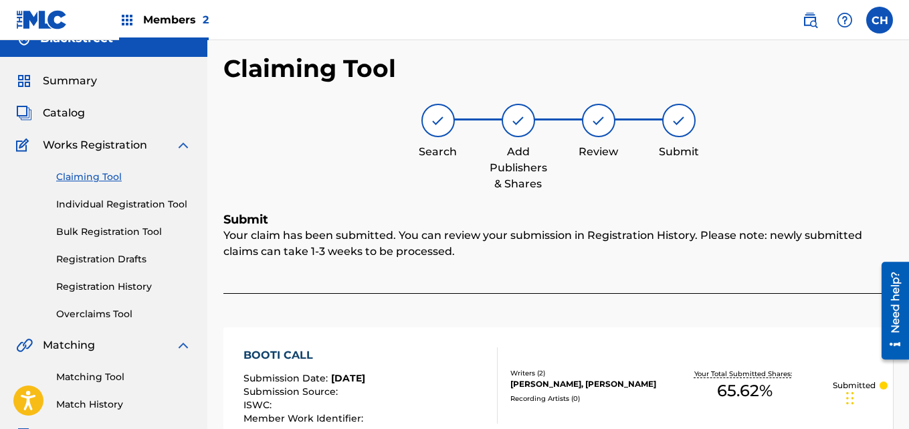
scroll to position [17, 0]
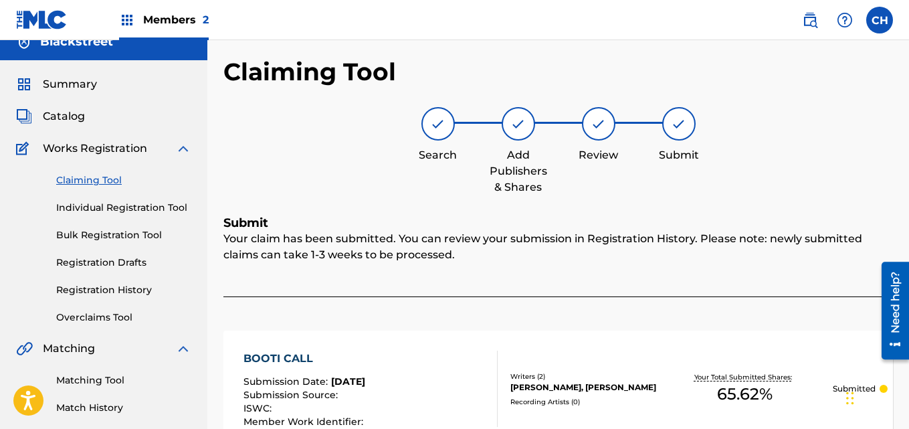
click at [139, 284] on link "Registration History" at bounding box center [123, 290] width 135 height 14
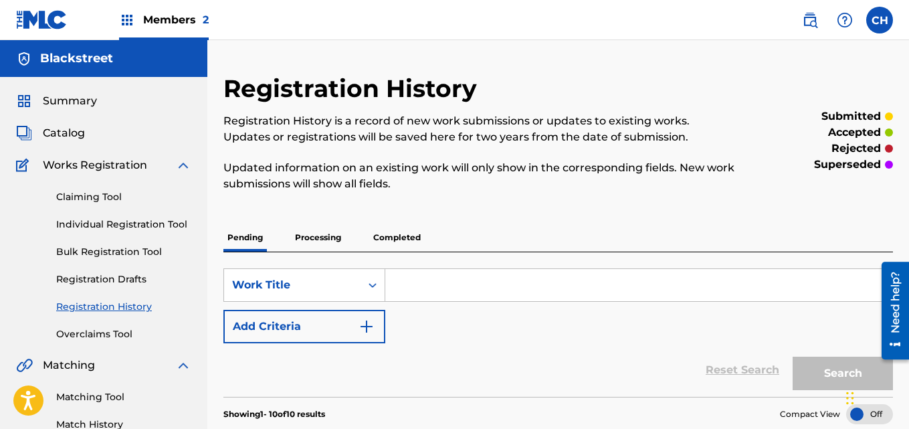
click at [501, 288] on input "Search Form" at bounding box center [638, 285] width 507 height 32
click at [106, 193] on link "Claiming Tool" at bounding box center [123, 197] width 135 height 14
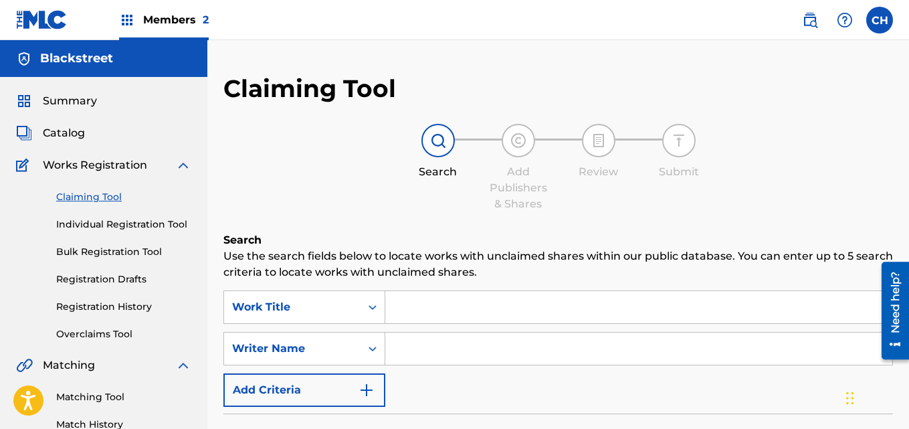
click at [494, 312] on input "Search Form" at bounding box center [638, 307] width 507 height 32
type input "love's in need"
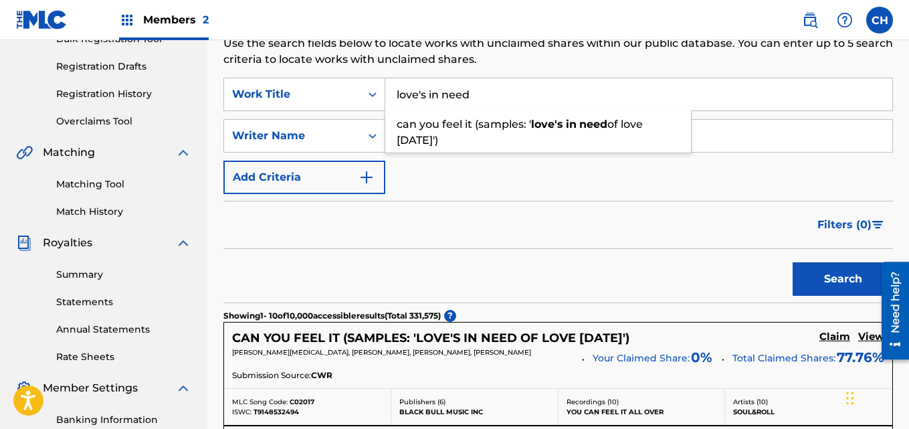
scroll to position [218, 0]
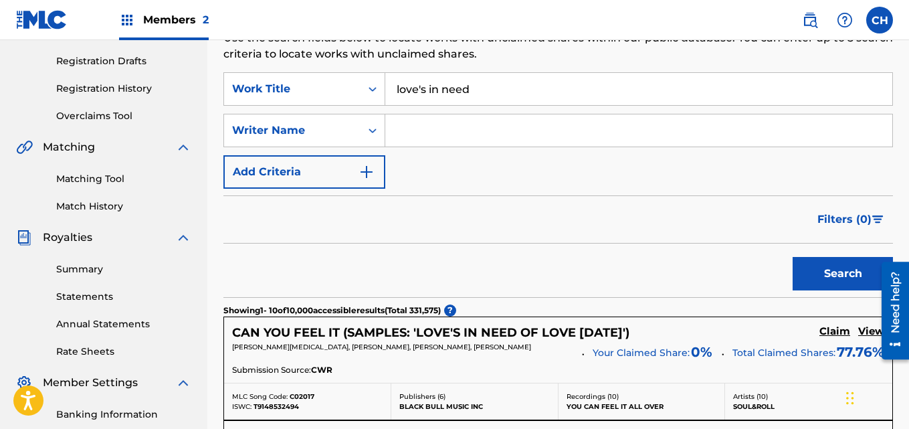
click at [709, 136] on input "Search Form" at bounding box center [638, 130] width 507 height 32
click at [839, 265] on button "Search" at bounding box center [843, 273] width 100 height 33
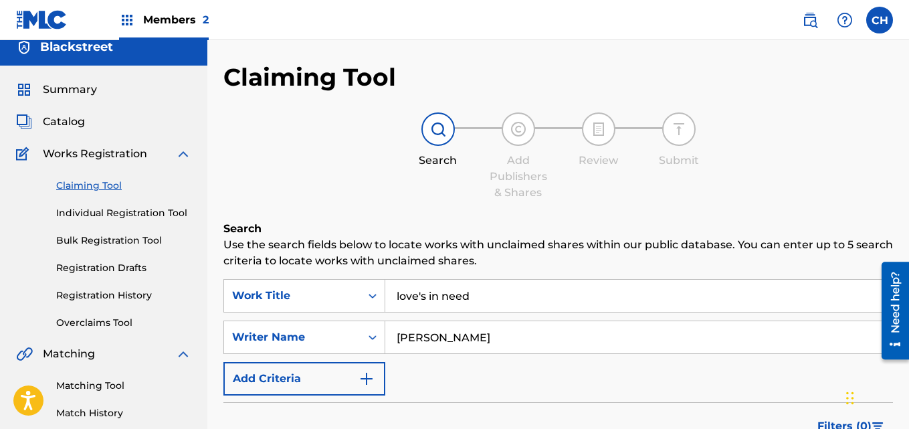
scroll to position [7, 0]
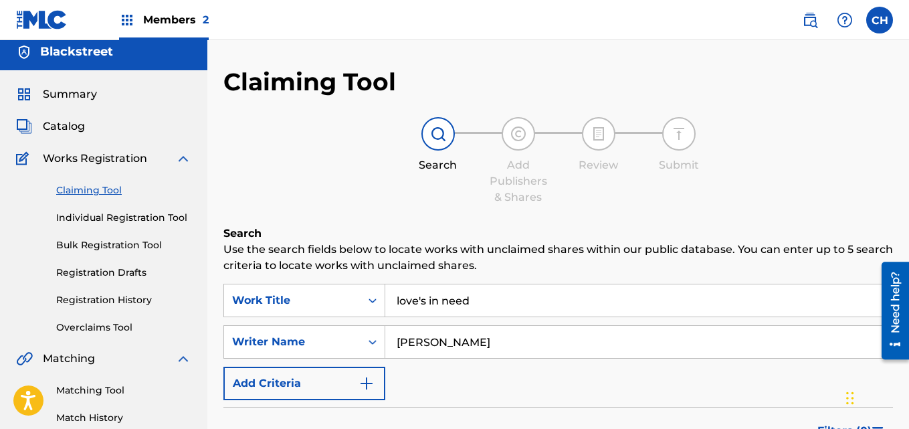
click at [532, 350] on input "[PERSON_NAME]" at bounding box center [638, 342] width 507 height 32
type input "j"
click at [546, 305] on input "love's in need" at bounding box center [638, 300] width 507 height 32
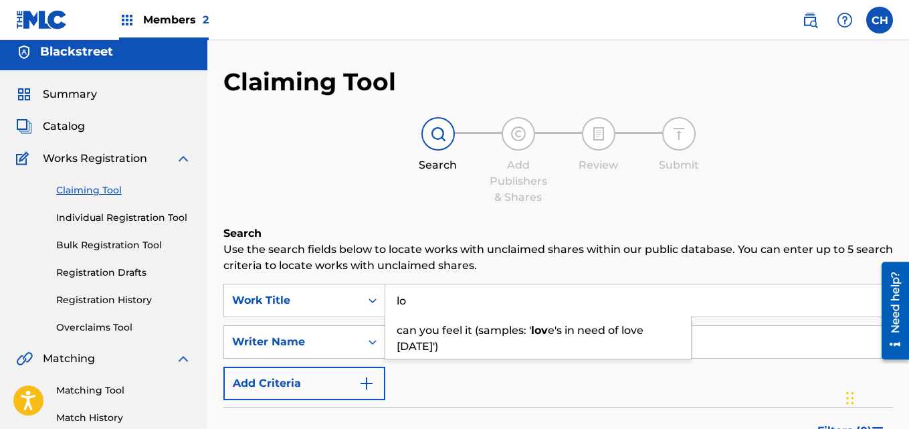
type input "l"
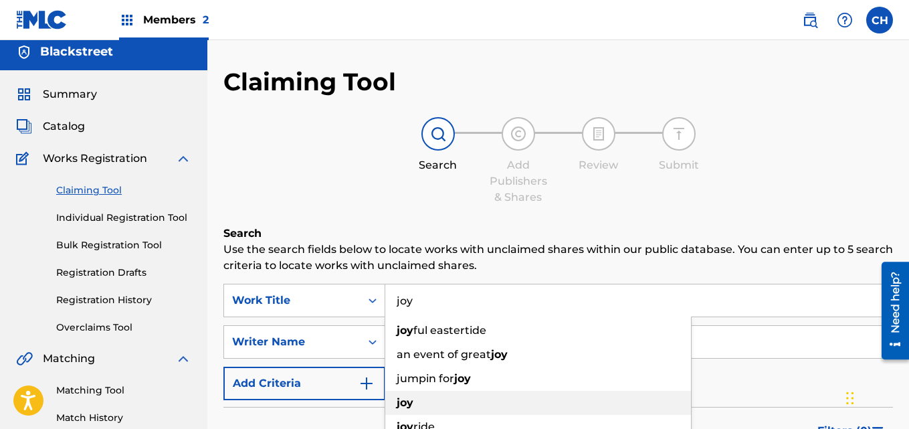
type input "joy"
click at [556, 405] on div "joy" at bounding box center [538, 403] width 306 height 24
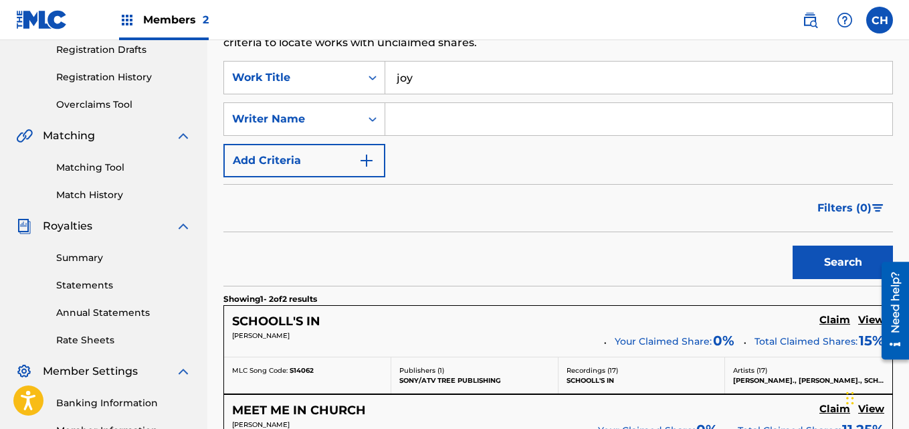
scroll to position [231, 0]
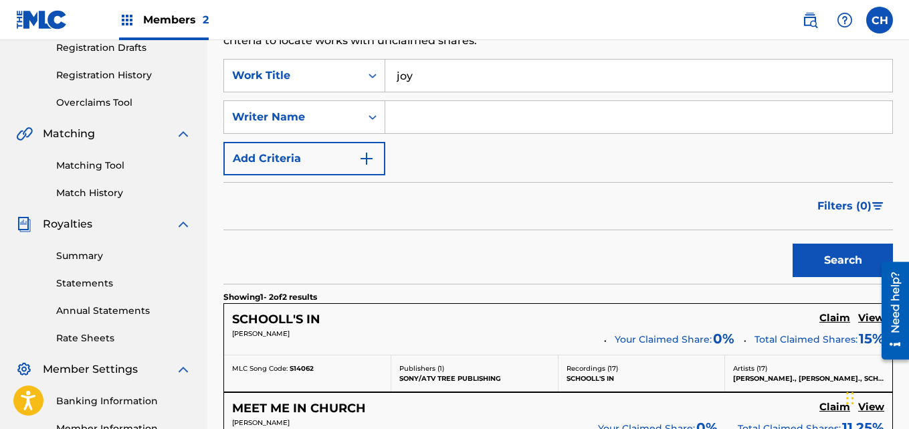
click at [815, 262] on button "Search" at bounding box center [843, 259] width 100 height 33
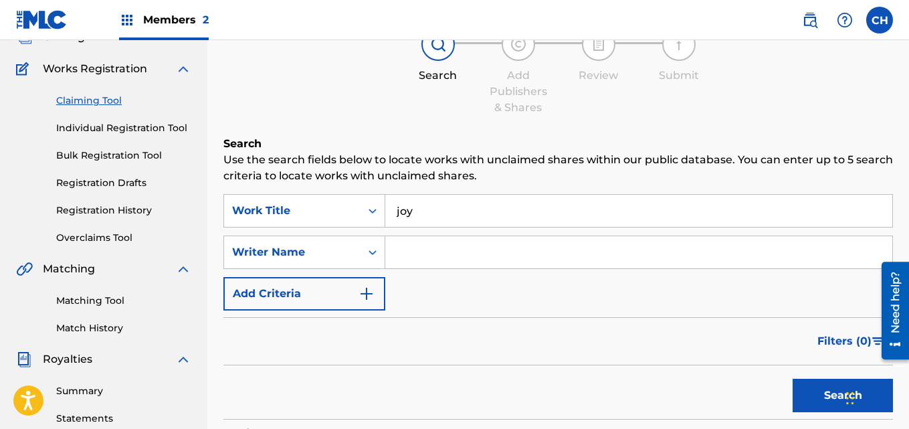
scroll to position [78, 0]
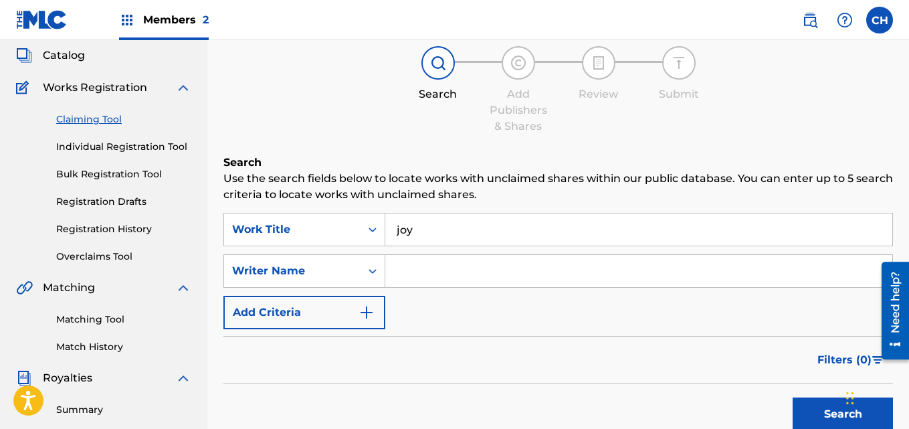
click at [463, 269] on input "Search Form" at bounding box center [638, 271] width 507 height 32
type input "[PERSON_NAME]"
click at [825, 407] on button "Search" at bounding box center [843, 413] width 100 height 33
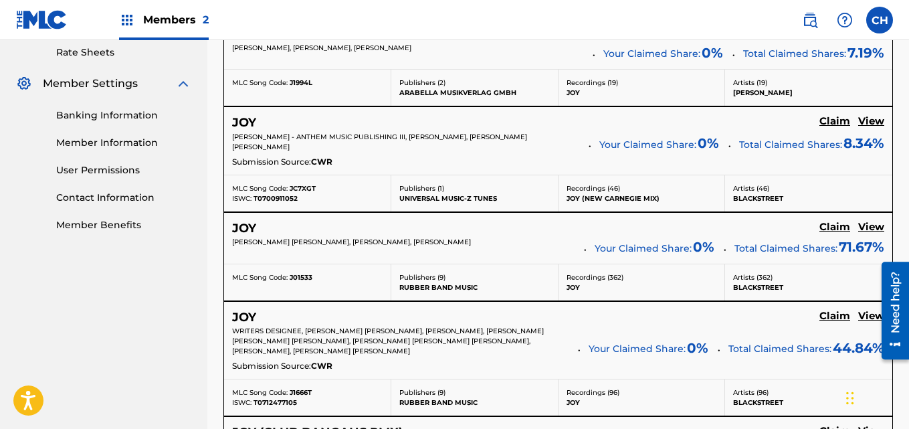
scroll to position [518, 0]
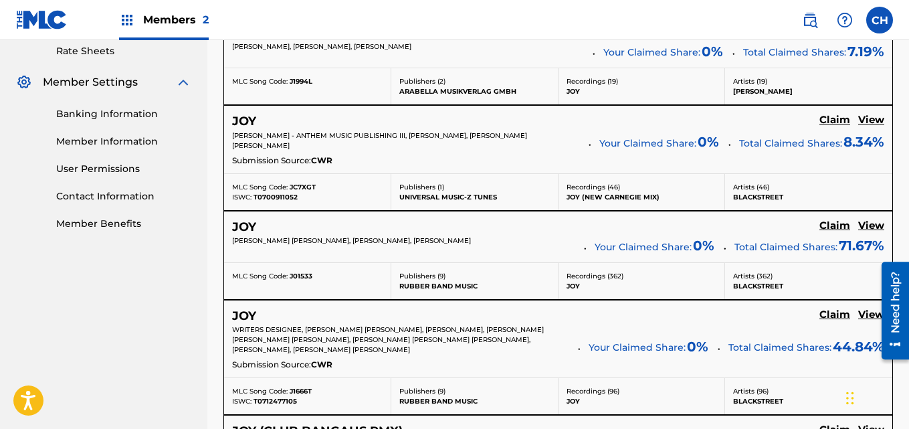
click at [833, 37] on h5 "Claim" at bounding box center [834, 31] width 31 height 13
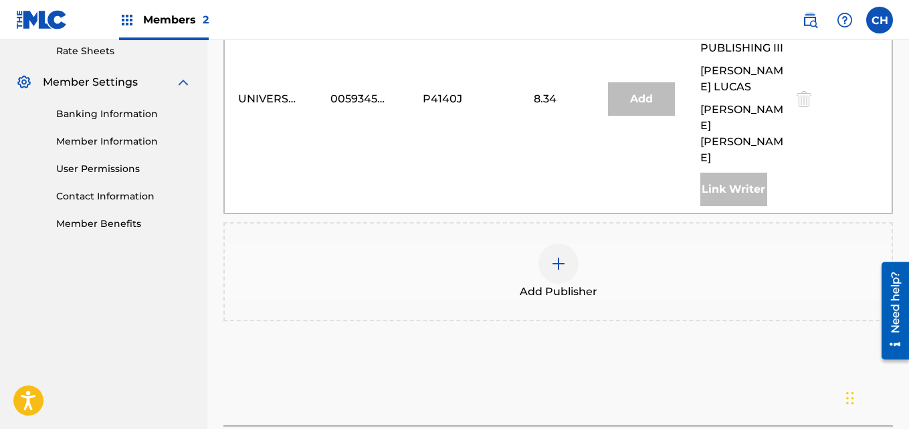
click at [544, 243] on div at bounding box center [558, 263] width 40 height 40
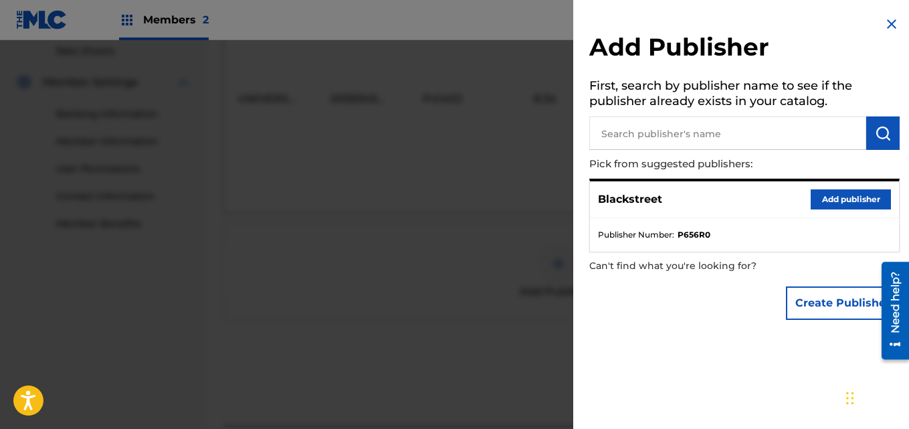
click at [851, 206] on button "Add publisher" at bounding box center [851, 199] width 80 height 20
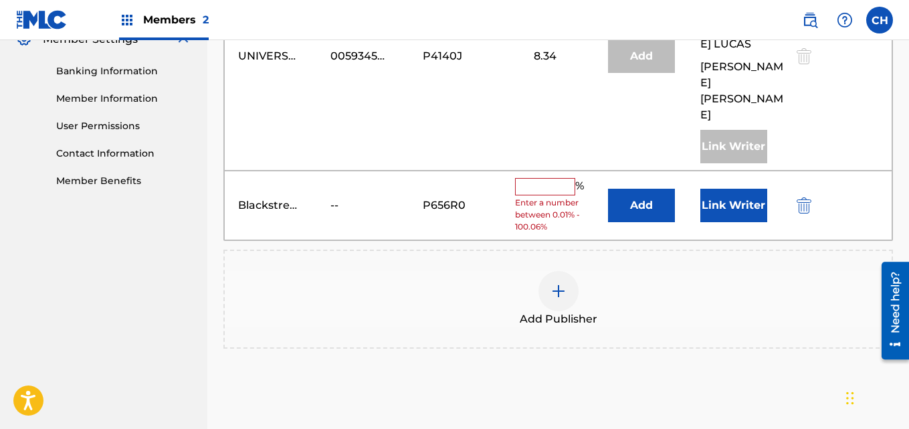
scroll to position [566, 0]
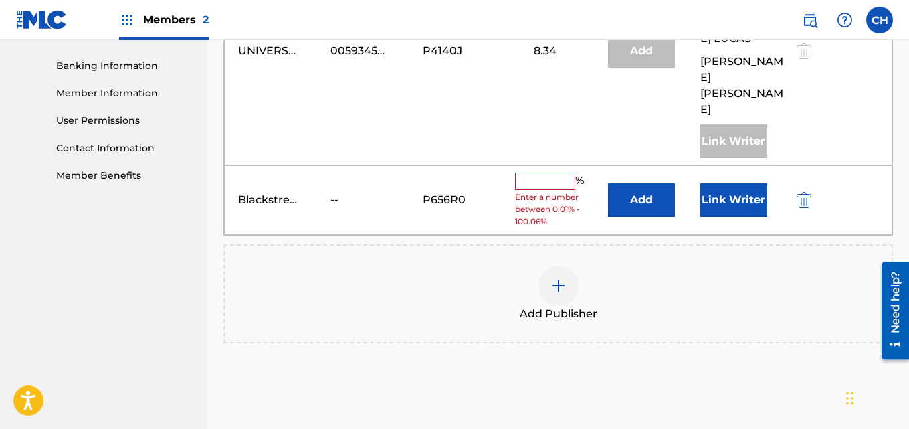
click at [554, 173] on input "text" at bounding box center [545, 181] width 60 height 17
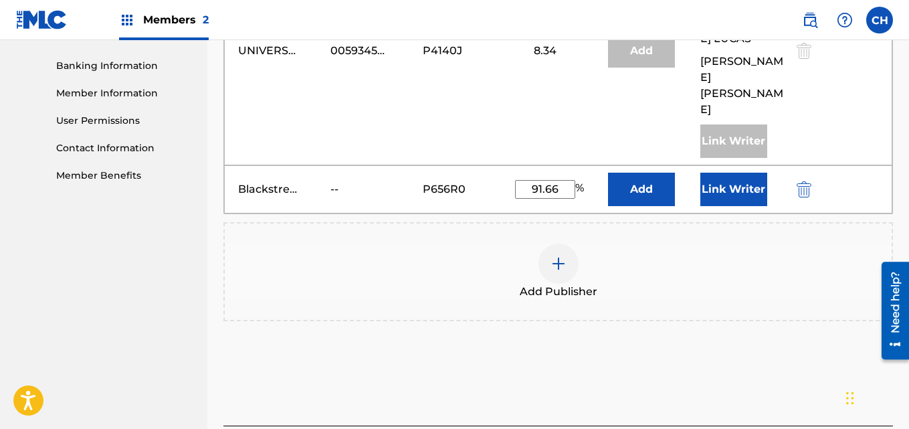
type input "91.66"
click at [726, 173] on button "Link Writer" at bounding box center [733, 189] width 67 height 33
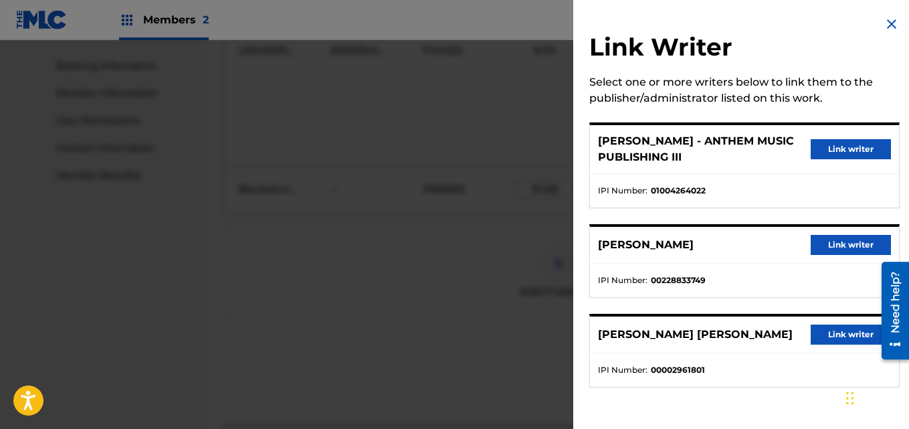
click at [884, 21] on img at bounding box center [891, 24] width 16 height 16
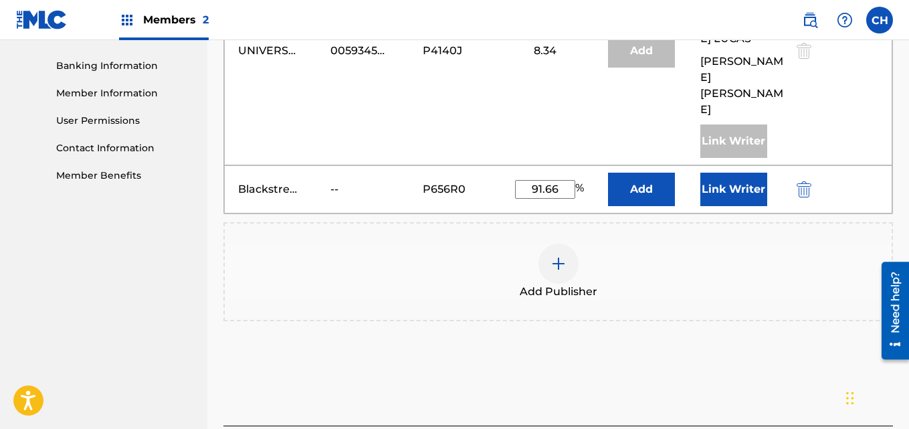
scroll to position [574, 0]
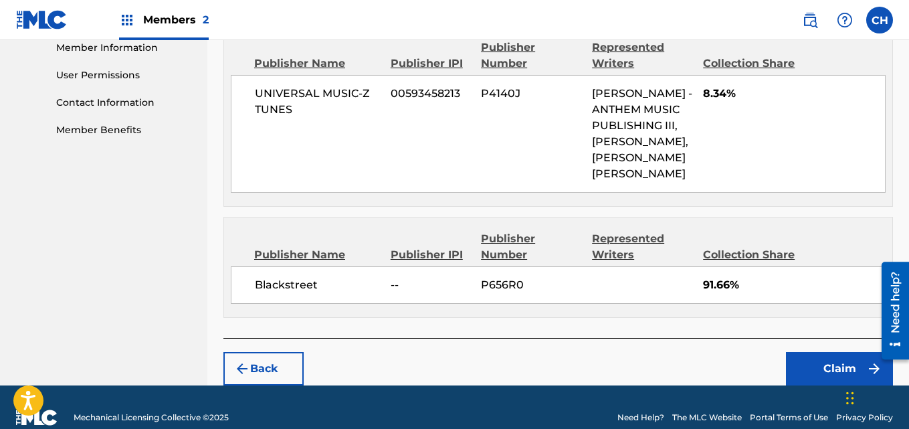
scroll to position [617, 0]
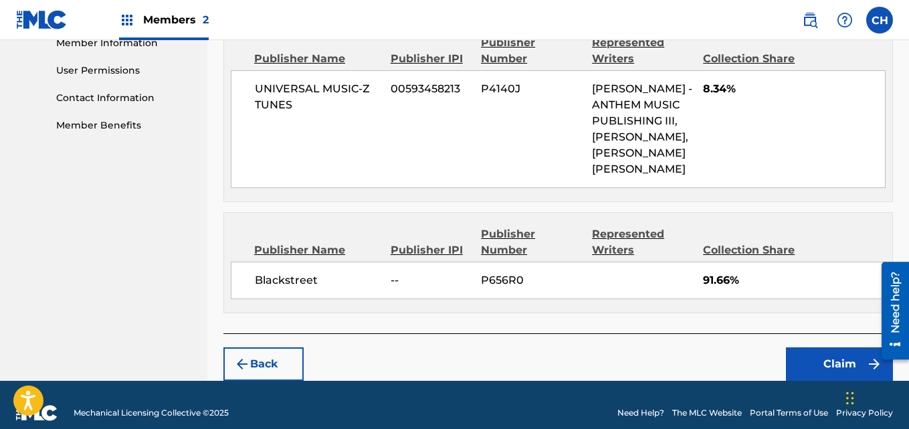
click at [831, 347] on button "Claim" at bounding box center [839, 363] width 107 height 33
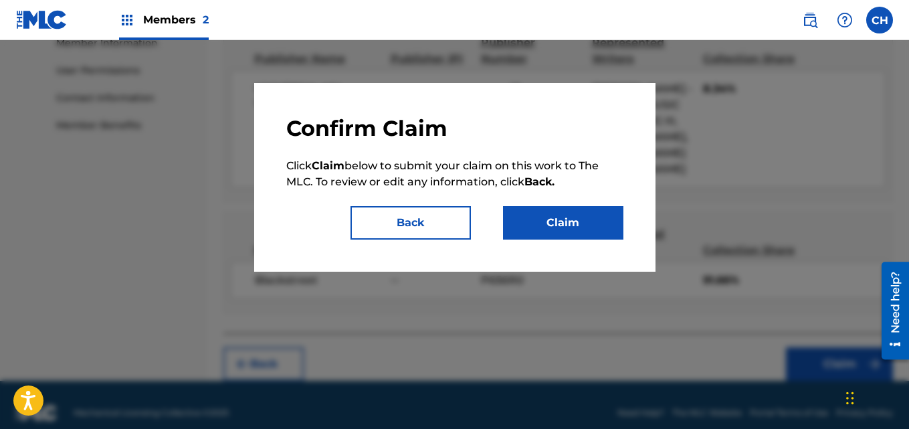
click at [572, 207] on button "Claim" at bounding box center [563, 222] width 120 height 33
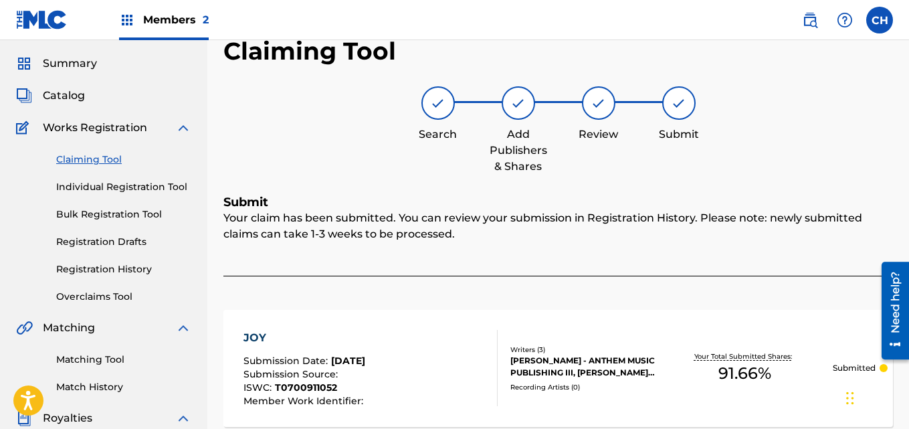
scroll to position [35, 0]
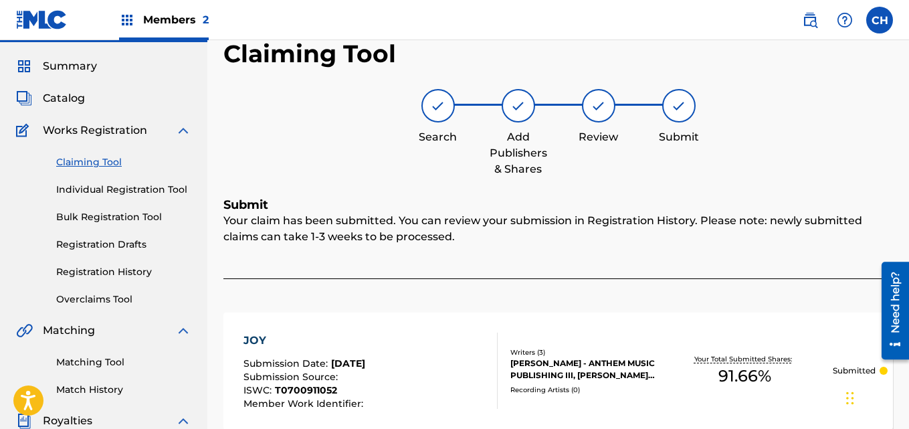
click at [92, 161] on link "Claiming Tool" at bounding box center [123, 162] width 135 height 14
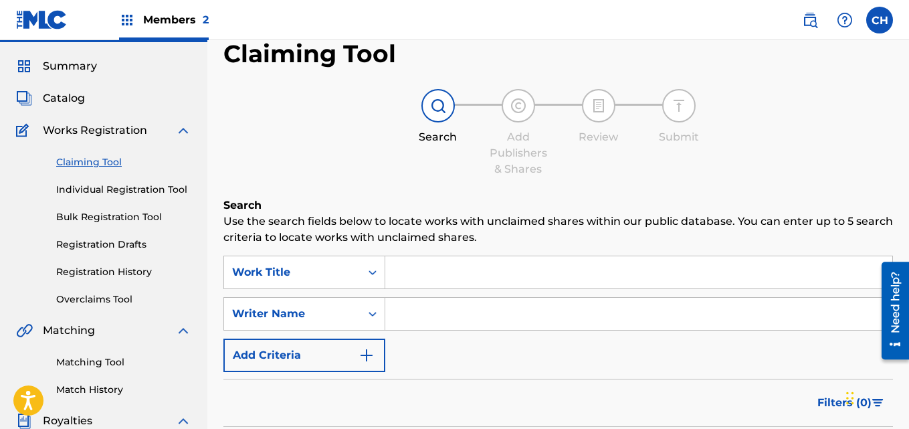
scroll to position [0, 0]
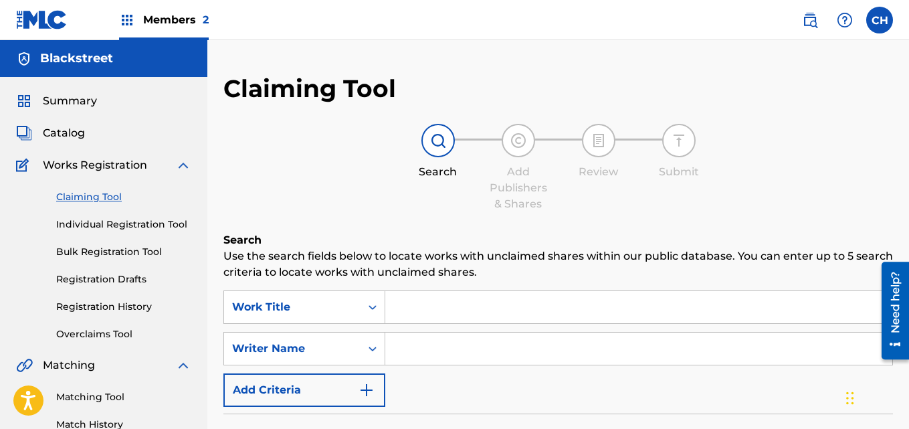
click at [409, 304] on input "Search Form" at bounding box center [638, 307] width 507 height 32
type input "joy"
click at [398, 356] on input "Search Form" at bounding box center [638, 348] width 507 height 32
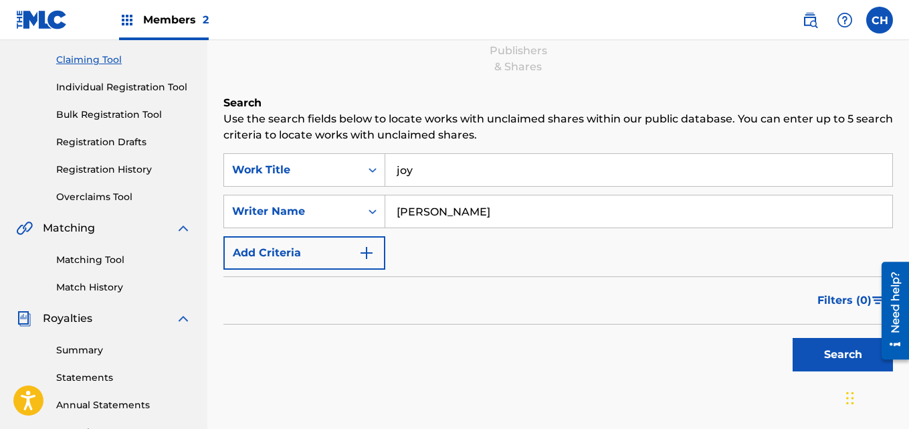
scroll to position [145, 0]
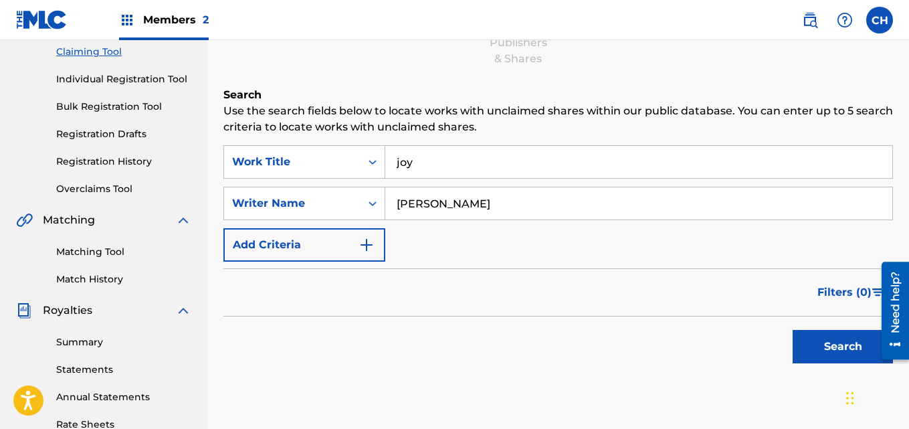
type input "[PERSON_NAME]"
click at [835, 330] on button "Search" at bounding box center [843, 346] width 100 height 33
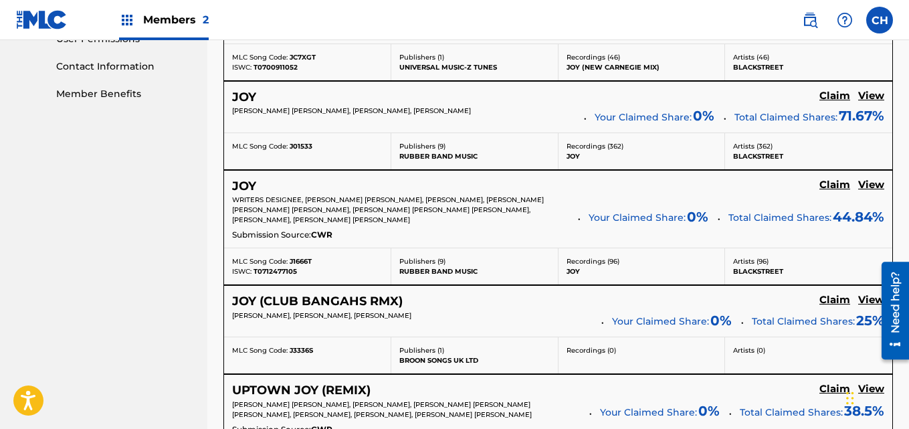
scroll to position [652, 0]
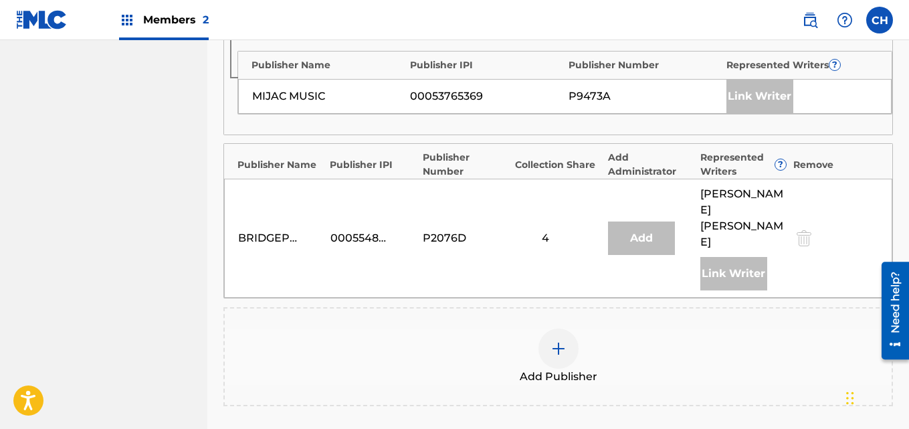
scroll to position [1235, 0]
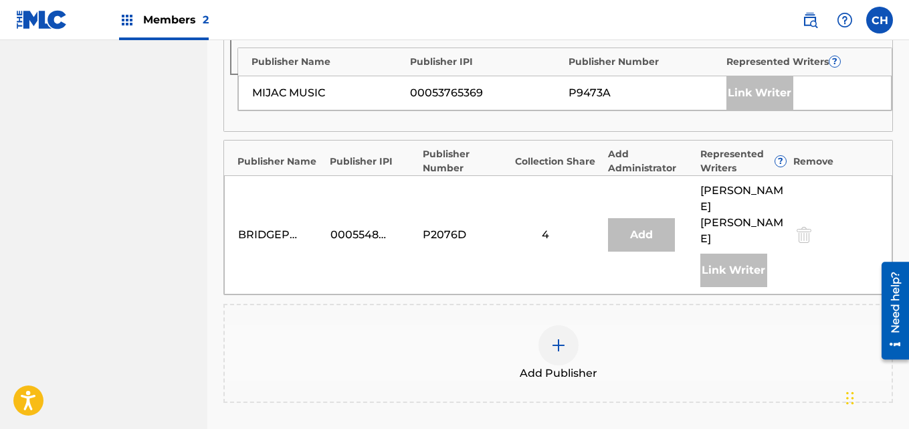
drag, startPoint x: 910, startPoint y: 171, endPoint x: 37, endPoint y: 59, distance: 880.5
click at [554, 337] on img at bounding box center [558, 345] width 16 height 16
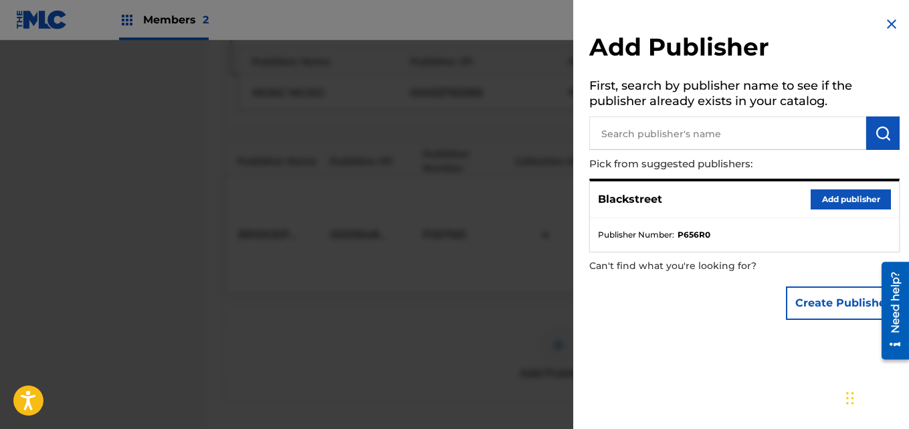
click at [829, 200] on button "Add publisher" at bounding box center [851, 199] width 80 height 20
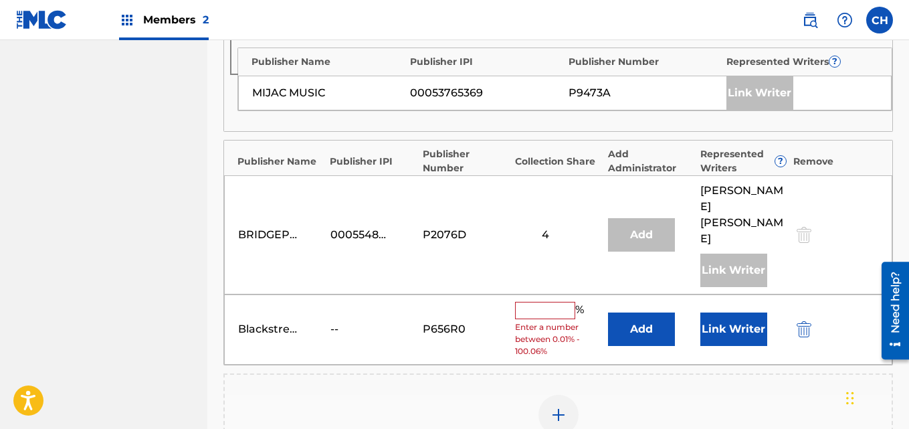
click at [530, 302] on input "text" at bounding box center [545, 310] width 60 height 17
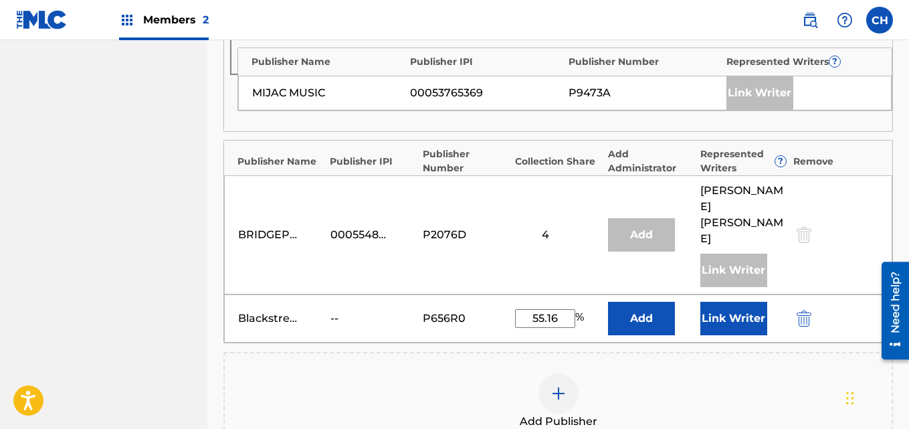
type input "55.16"
click at [743, 302] on button "Link Writer" at bounding box center [733, 318] width 67 height 33
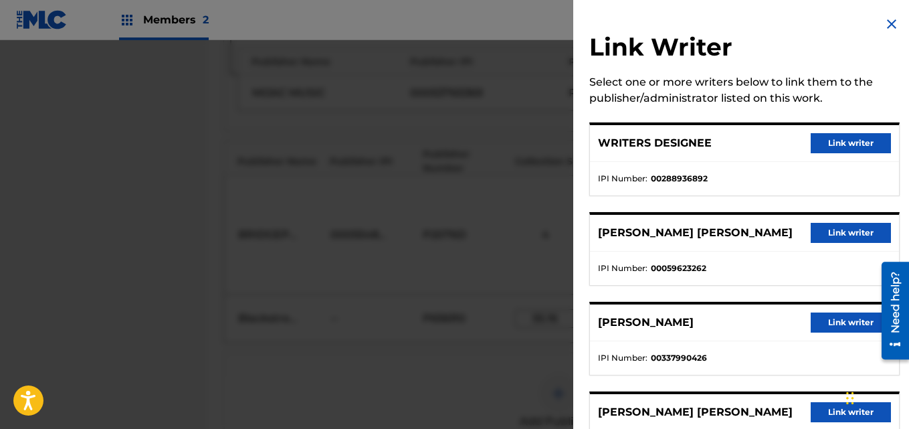
click at [892, 173] on ul "IPI Number : 00288936892" at bounding box center [744, 178] width 309 height 33
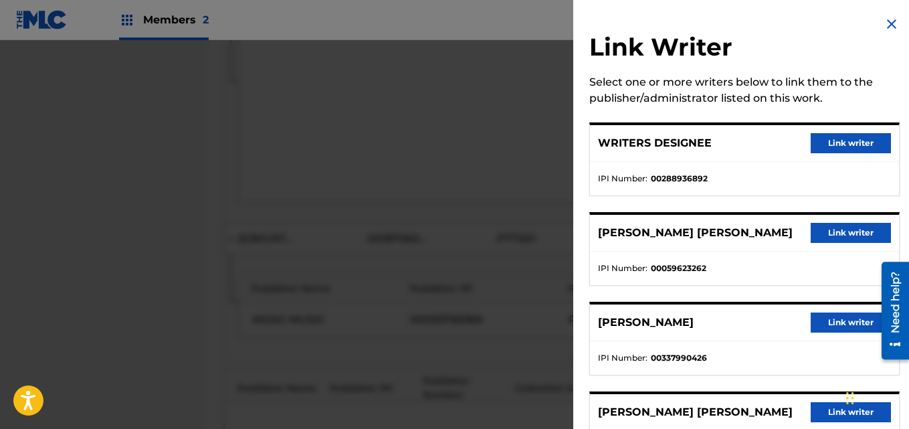
scroll to position [941, 0]
click at [883, 19] on img at bounding box center [891, 24] width 16 height 16
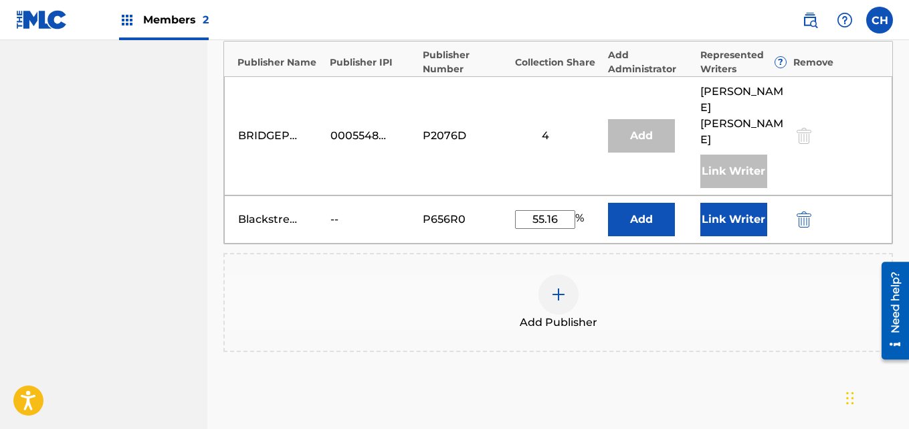
scroll to position [1345, 0]
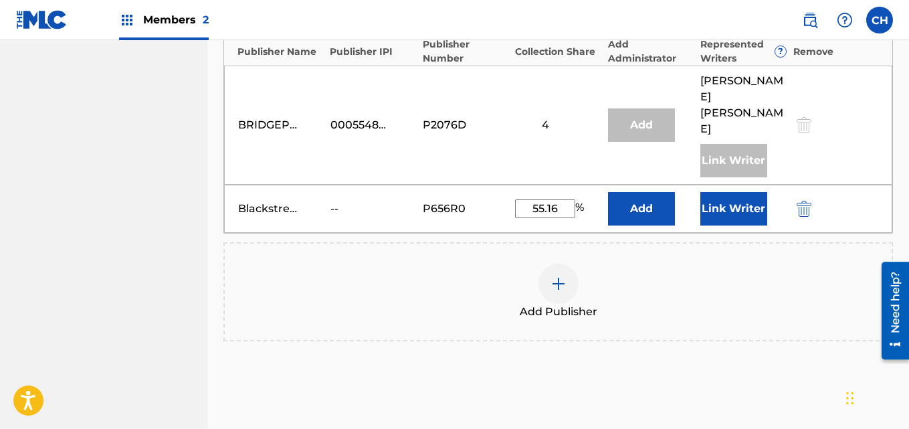
drag, startPoint x: 913, startPoint y: 235, endPoint x: 37, endPoint y: 77, distance: 890.2
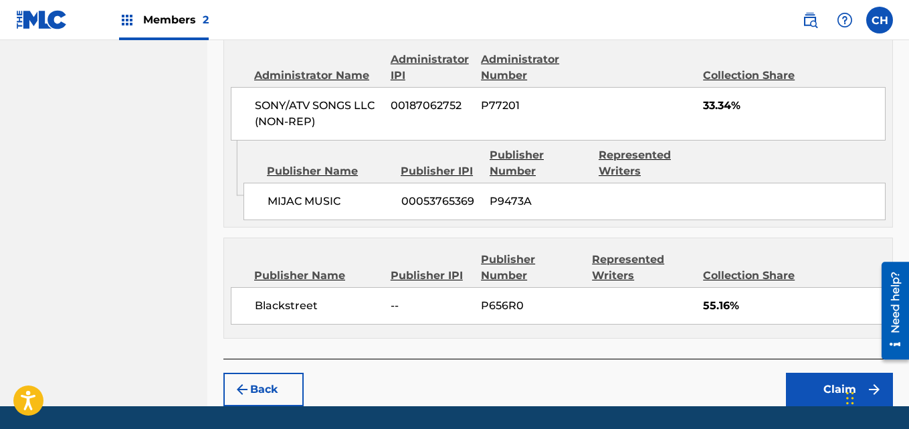
scroll to position [1665, 0]
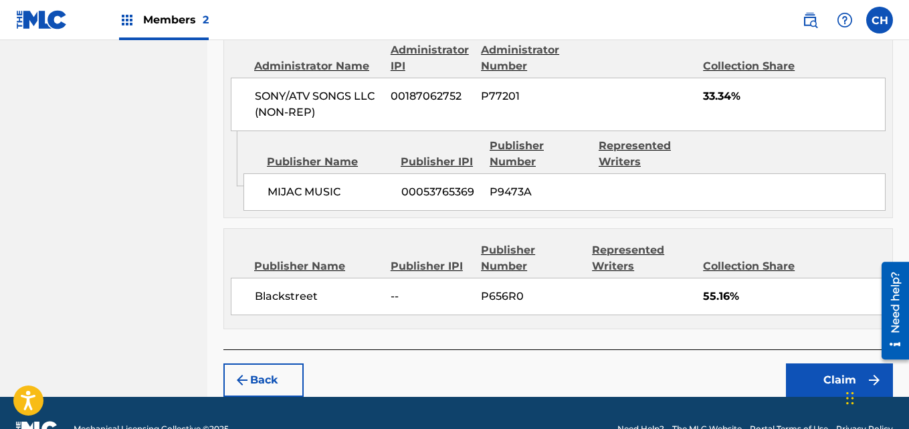
click at [818, 363] on button "Claim" at bounding box center [839, 379] width 107 height 33
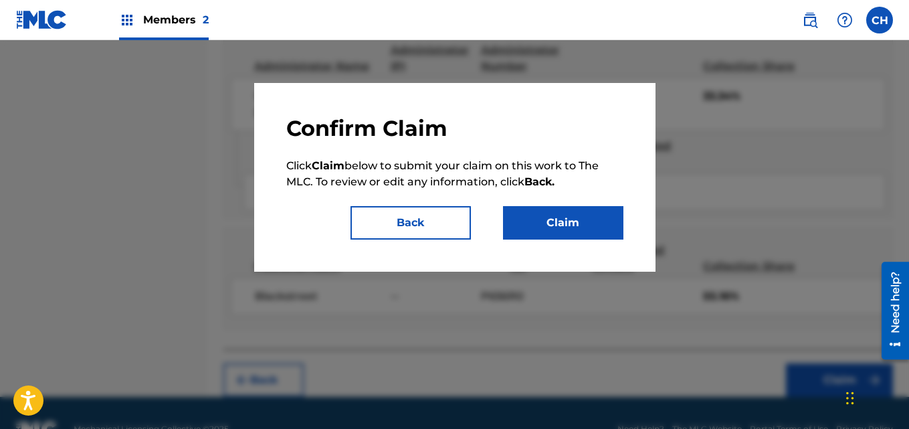
click at [609, 230] on button "Claim" at bounding box center [563, 222] width 120 height 33
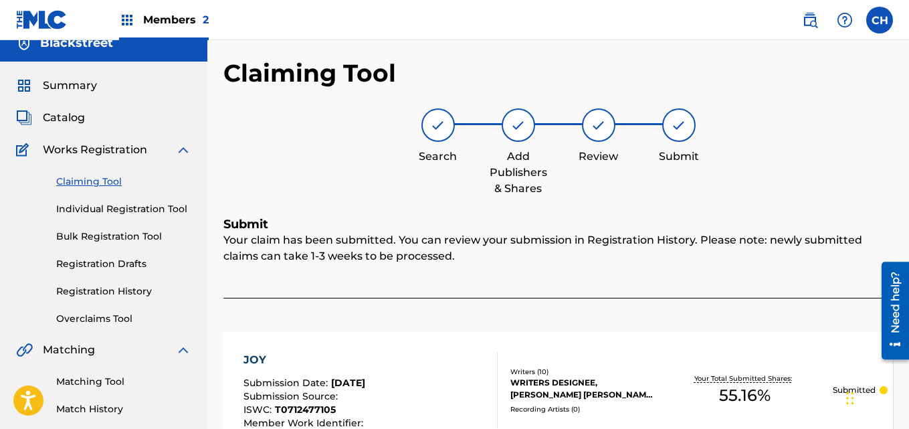
scroll to position [11, 0]
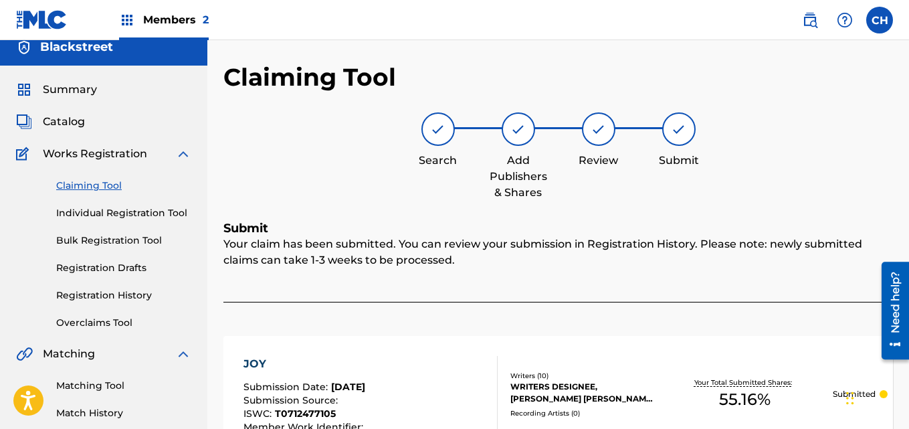
click at [103, 189] on link "Claiming Tool" at bounding box center [123, 186] width 135 height 14
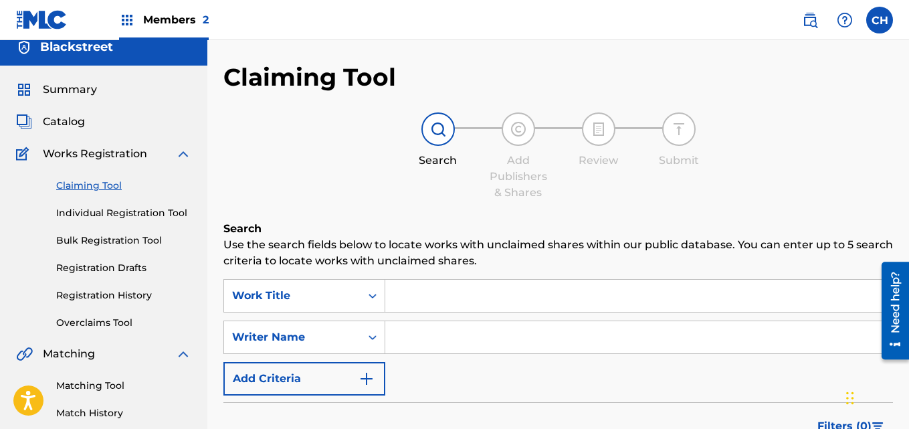
scroll to position [0, 0]
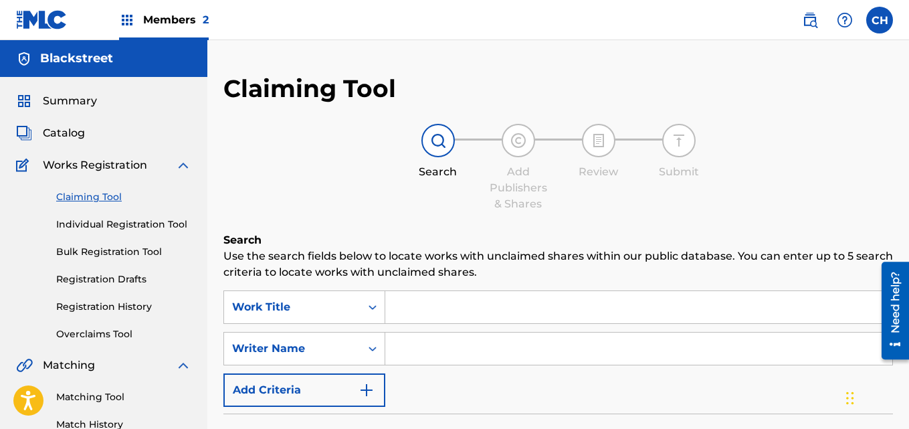
click at [474, 298] on input "Search Form" at bounding box center [638, 307] width 507 height 32
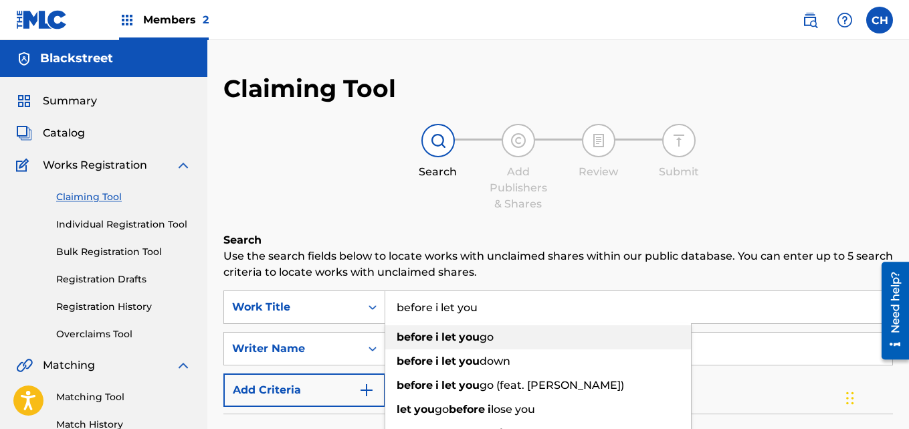
click at [471, 336] on strong "you" at bounding box center [469, 336] width 21 height 13
type input "before i let you go"
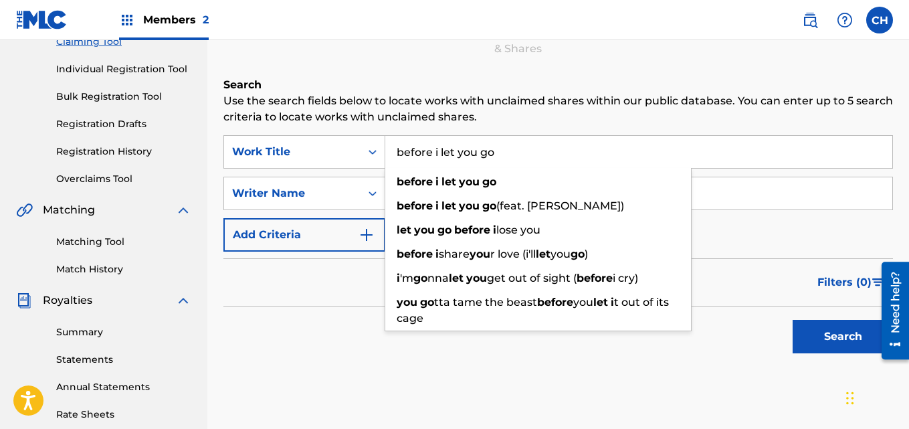
scroll to position [167, 0]
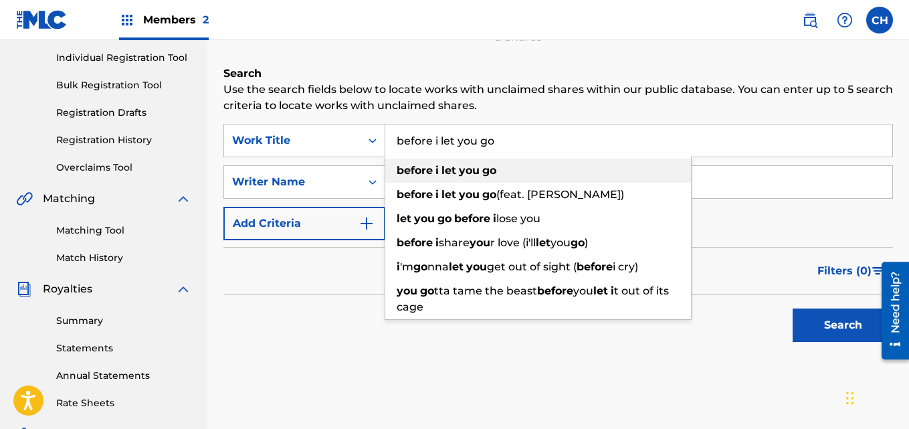
click at [511, 173] on div "before i let you go" at bounding box center [538, 171] width 306 height 24
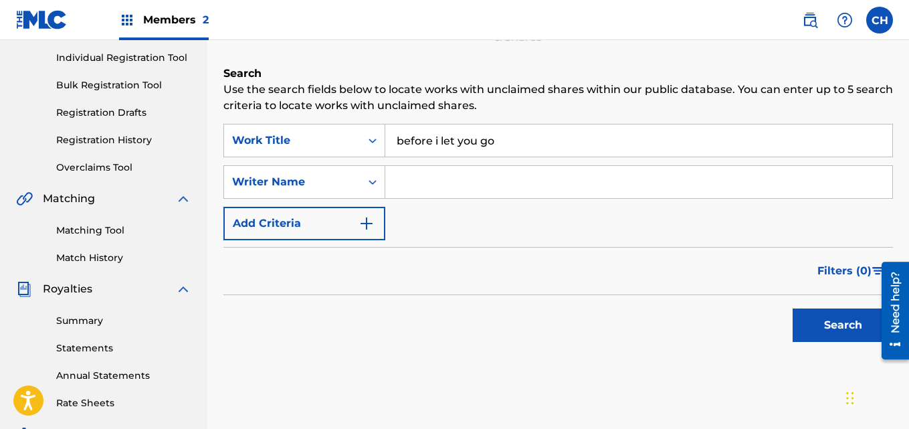
click at [818, 328] on button "Search" at bounding box center [843, 324] width 100 height 33
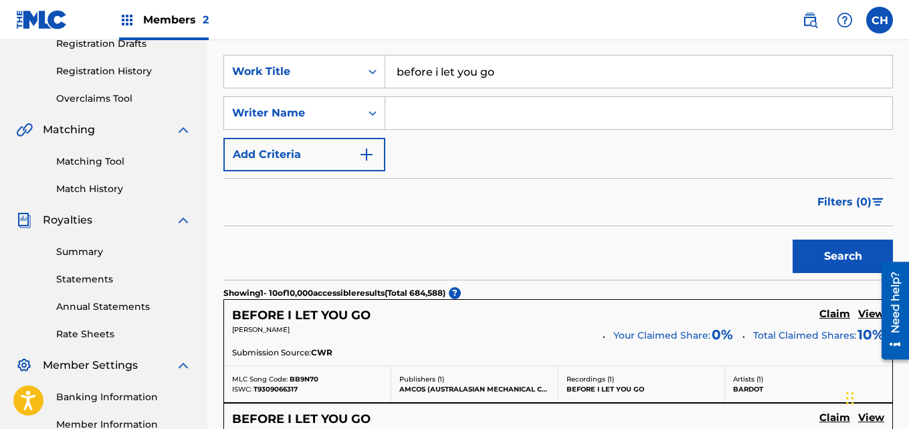
scroll to position [213, 0]
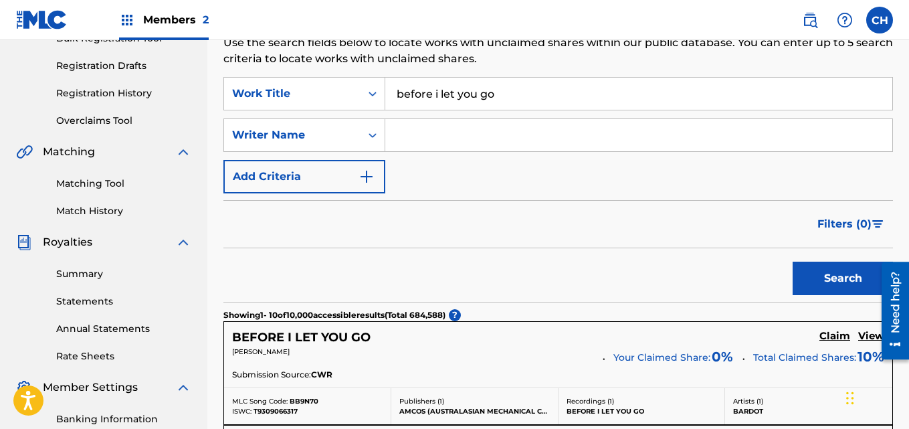
click at [593, 145] on input "Search Form" at bounding box center [638, 135] width 507 height 32
type input "[PERSON_NAME]"
click at [820, 271] on button "Search" at bounding box center [843, 277] width 100 height 33
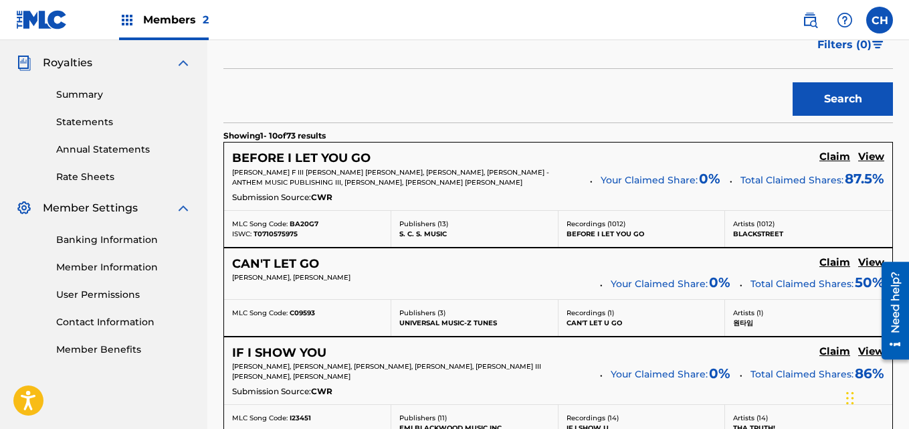
scroll to position [404, 0]
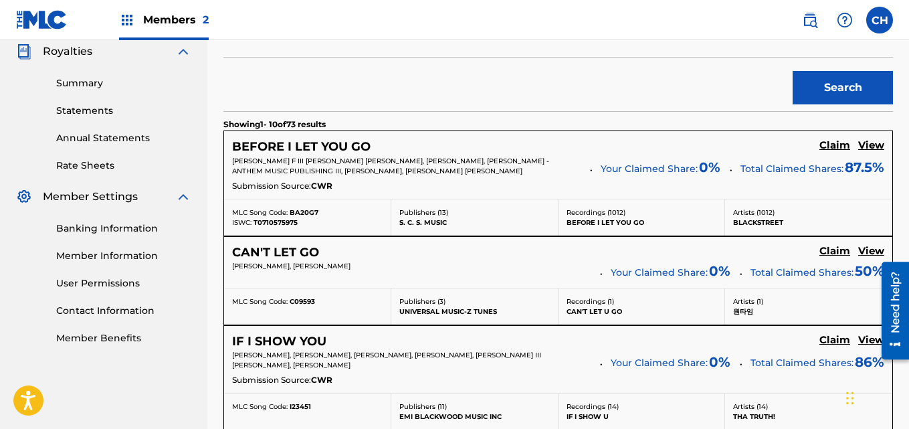
click at [832, 145] on h5 "Claim" at bounding box center [834, 145] width 31 height 13
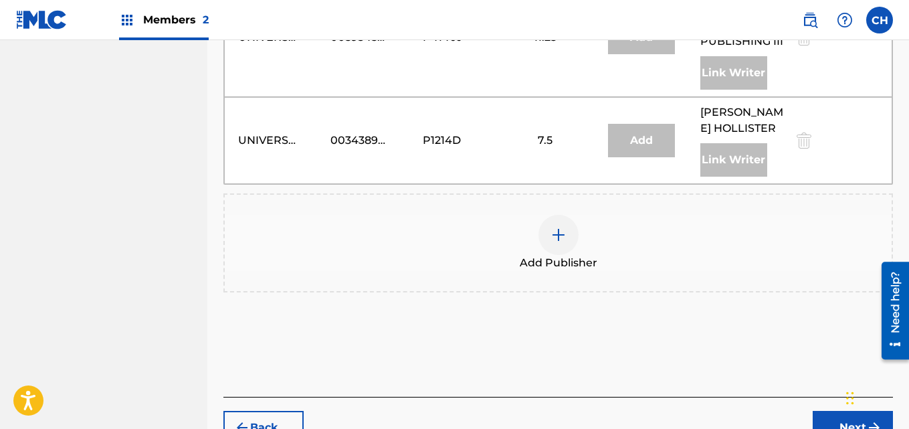
scroll to position [1359, 0]
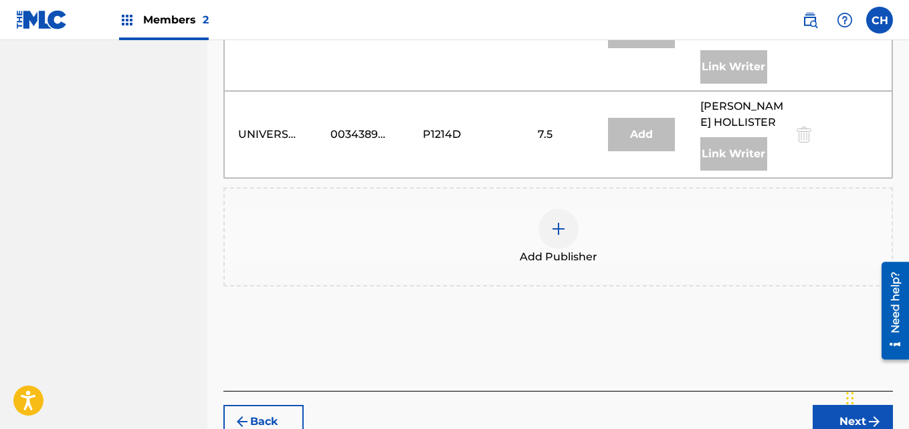
click at [566, 215] on div at bounding box center [558, 229] width 40 height 40
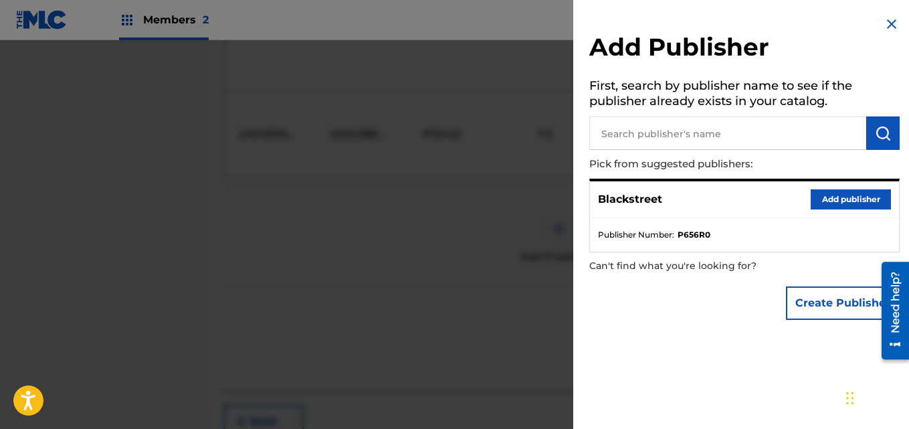
click at [820, 202] on button "Add publisher" at bounding box center [851, 199] width 80 height 20
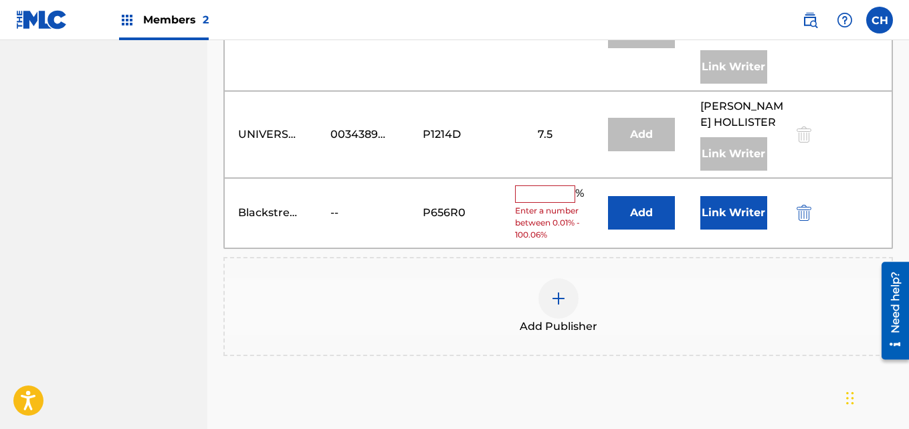
click at [524, 185] on input "text" at bounding box center [545, 193] width 60 height 17
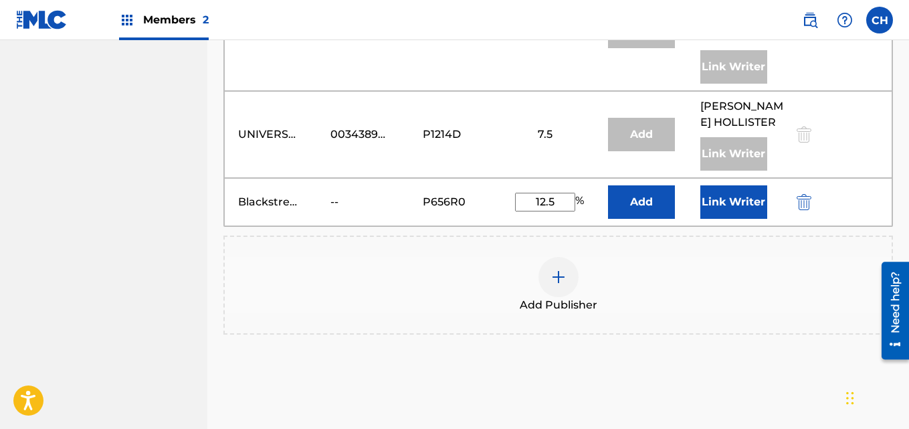
type input "12.5"
click at [738, 185] on button "Link Writer" at bounding box center [733, 201] width 67 height 33
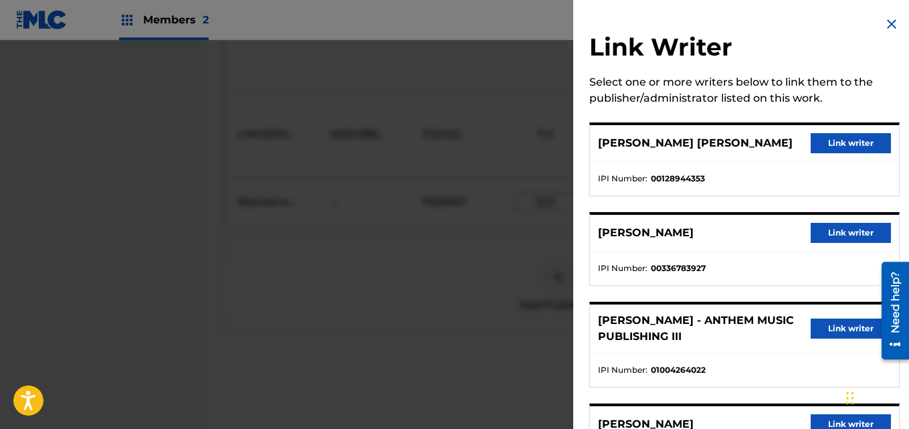
click at [897, 168] on div "Link Writer Select one or more writers below to link them to the publisher/admi…" at bounding box center [744, 344] width 342 height 688
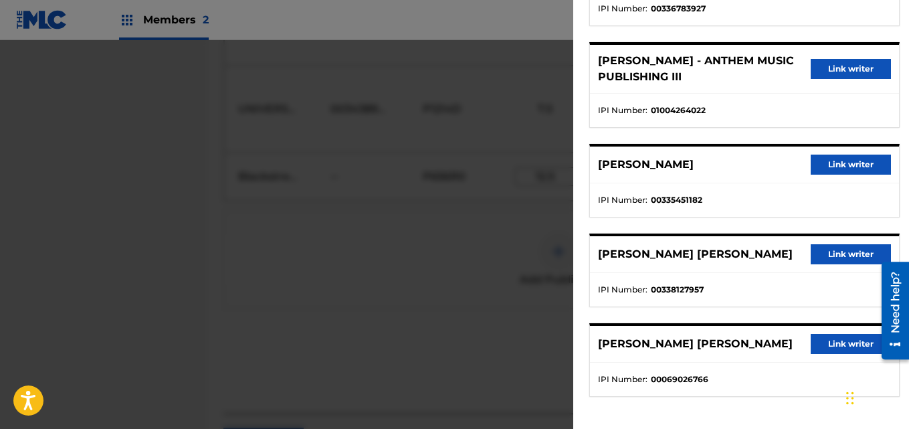
scroll to position [1386, 0]
click at [829, 258] on button "Link writer" at bounding box center [851, 254] width 80 height 20
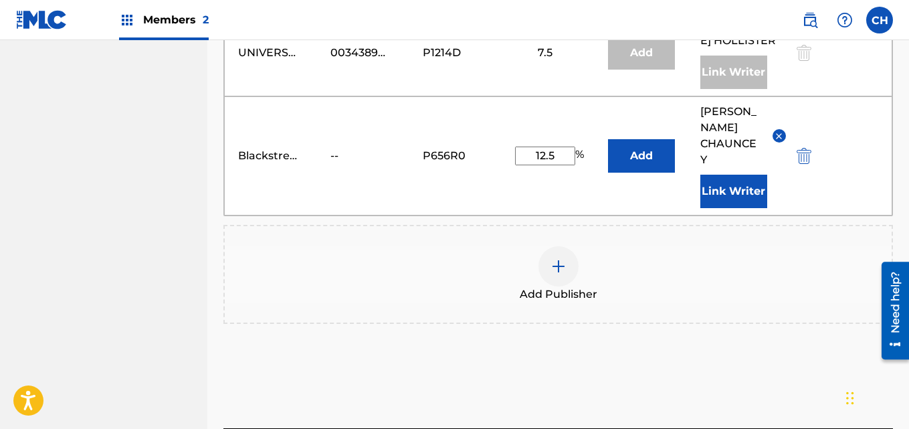
scroll to position [1536, 0]
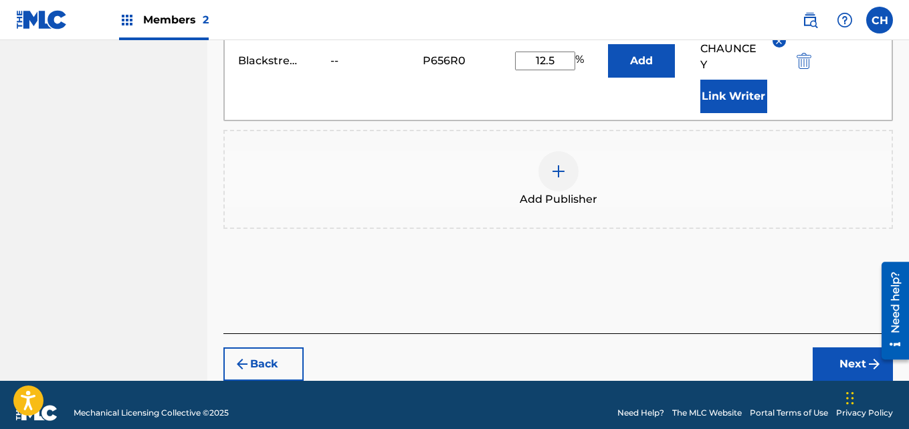
click at [834, 358] on button "Next" at bounding box center [853, 363] width 80 height 33
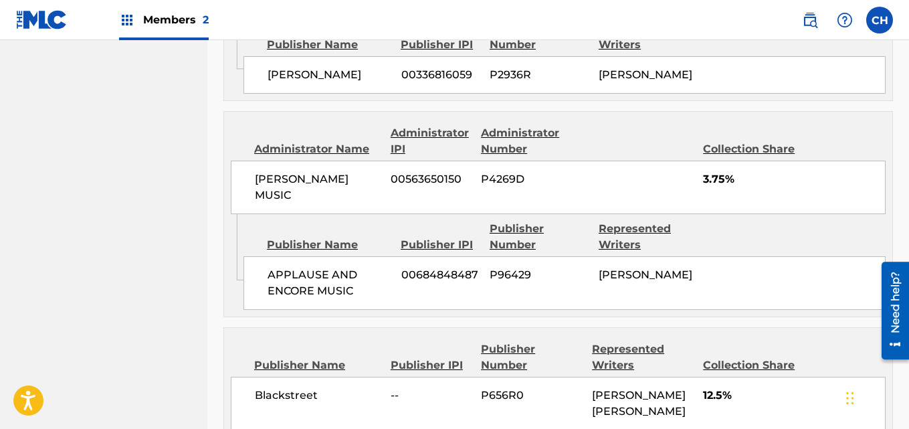
scroll to position [2009, 0]
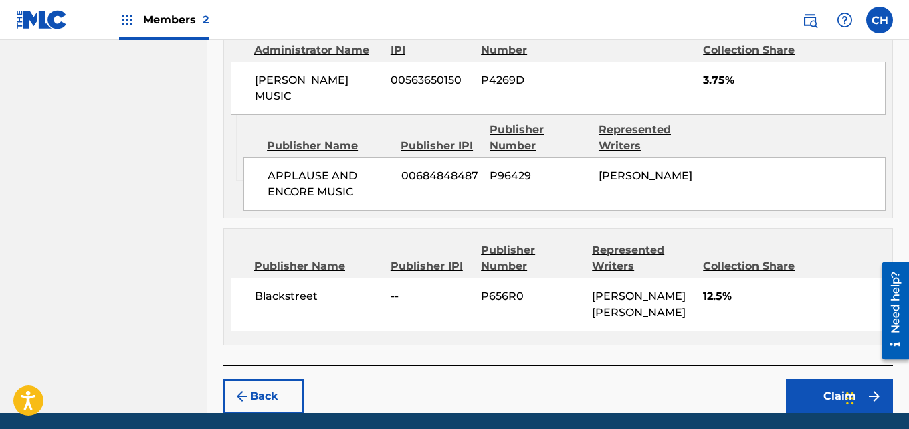
click at [834, 379] on button "Claim" at bounding box center [839, 395] width 107 height 33
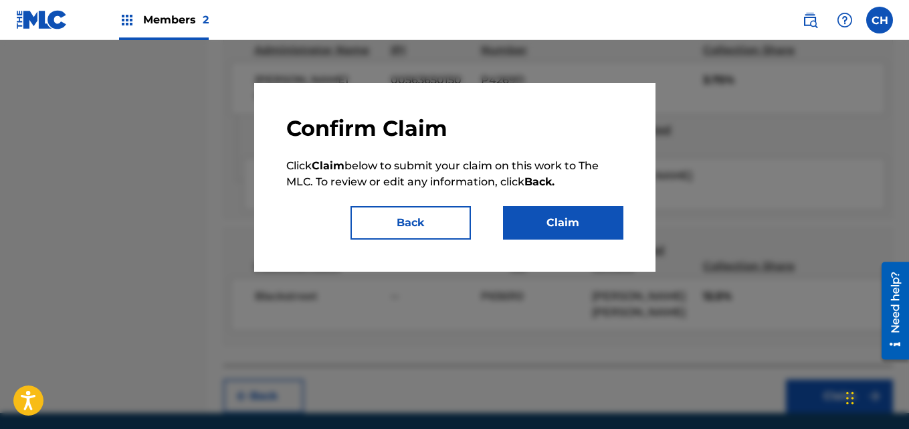
click at [579, 228] on button "Claim" at bounding box center [563, 222] width 120 height 33
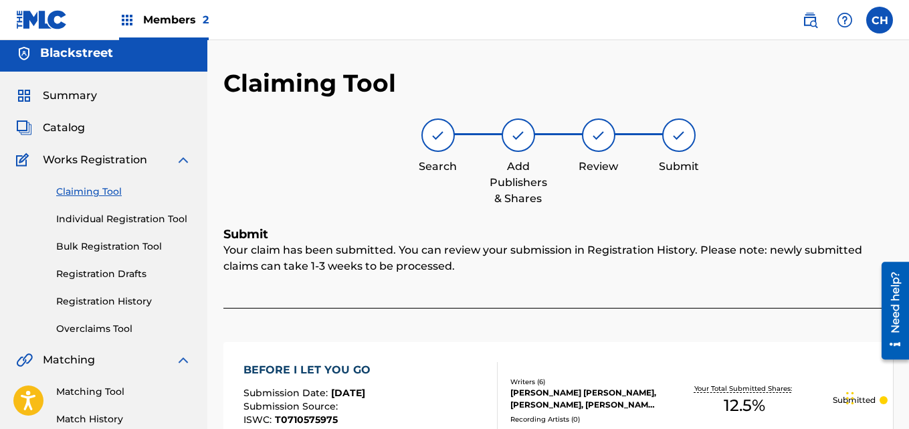
scroll to position [0, 0]
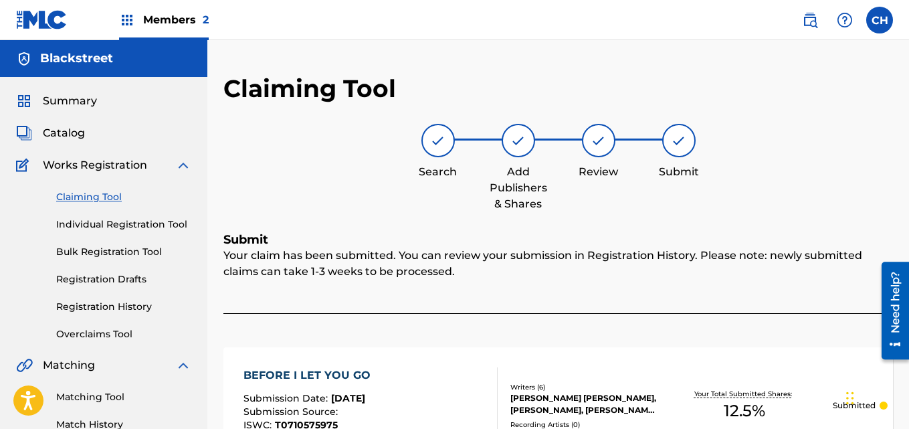
click at [120, 300] on link "Registration History" at bounding box center [123, 307] width 135 height 14
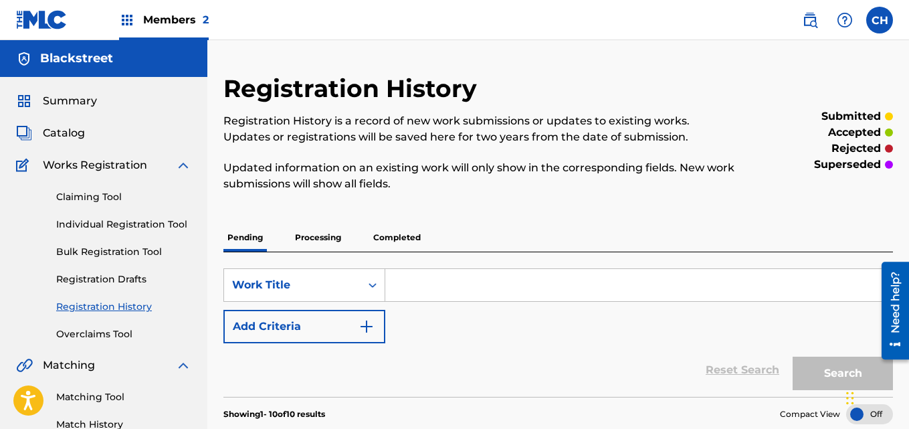
click at [877, 27] on label at bounding box center [879, 20] width 27 height 27
click at [879, 20] on input "CH [PERSON_NAME] [PERSON_NAME][EMAIL_ADDRESS][DOMAIN_NAME] Notification Prefere…" at bounding box center [879, 20] width 0 height 0
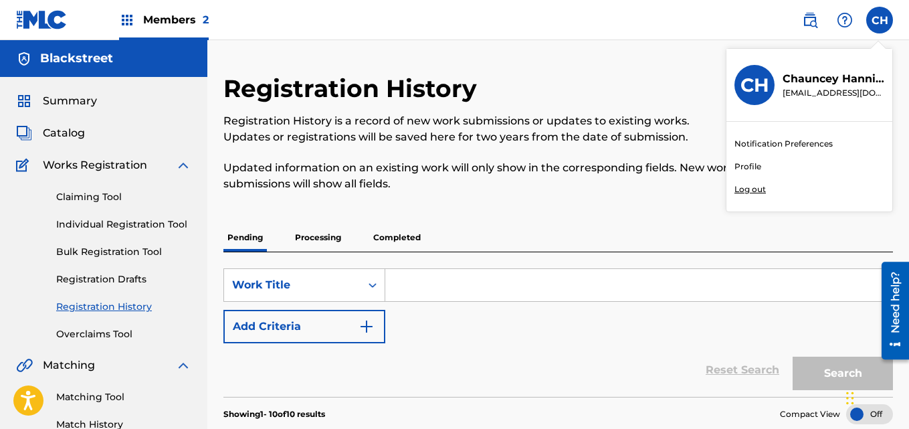
click at [748, 192] on p "Log out" at bounding box center [749, 189] width 31 height 12
click at [879, 20] on input "CH [PERSON_NAME] [PERSON_NAME][EMAIL_ADDRESS][DOMAIN_NAME] Notification Prefere…" at bounding box center [879, 20] width 0 height 0
